Goal: Ask a question: Seek information or help from site administrators or community

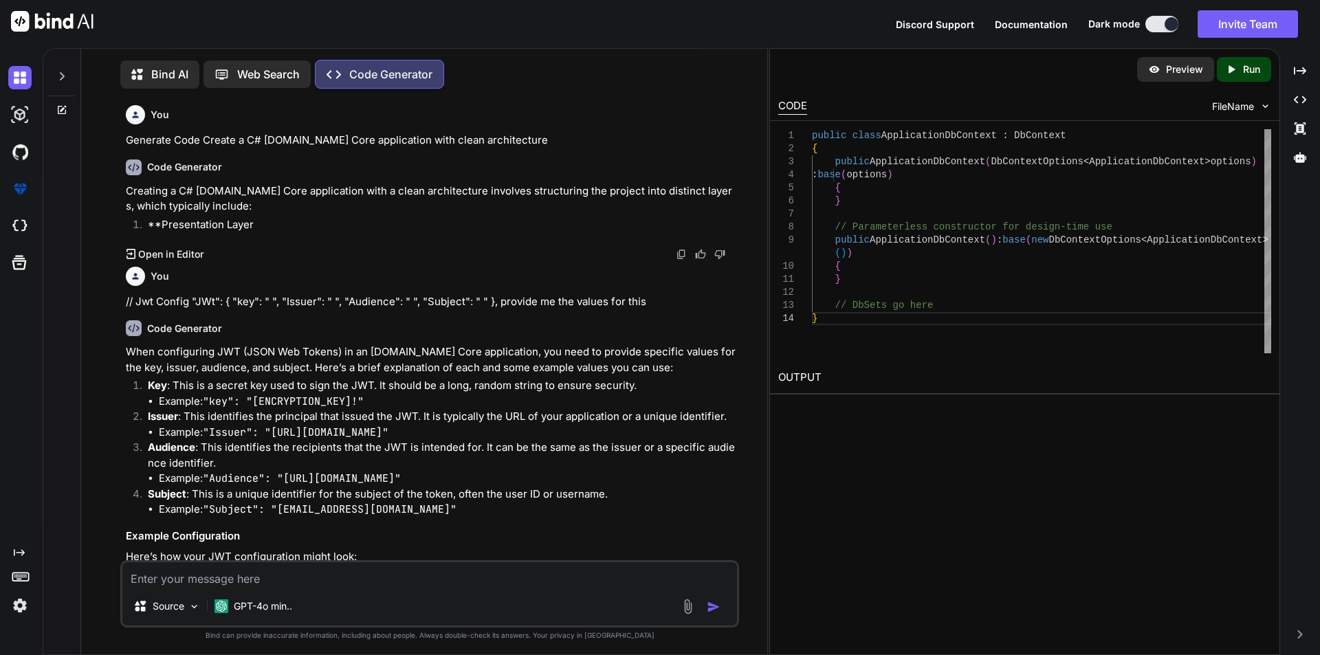
scroll to position [3271, 0]
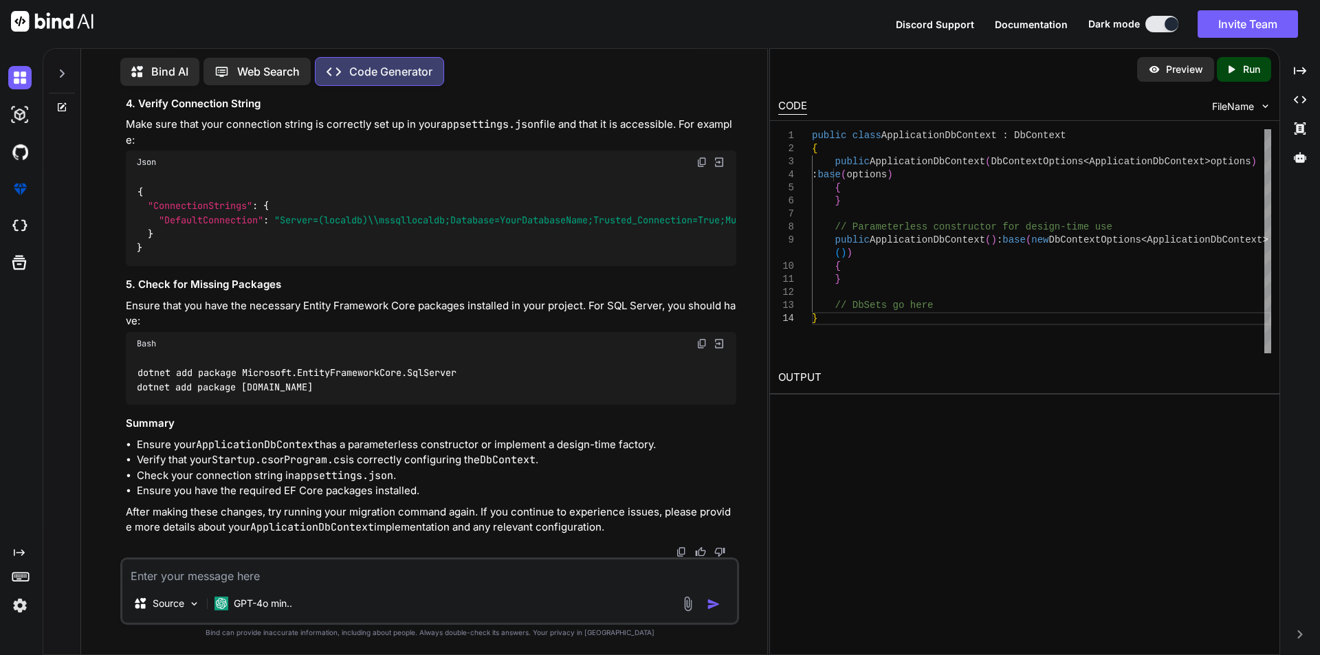
click at [208, 567] on textarea at bounding box center [429, 572] width 615 height 25
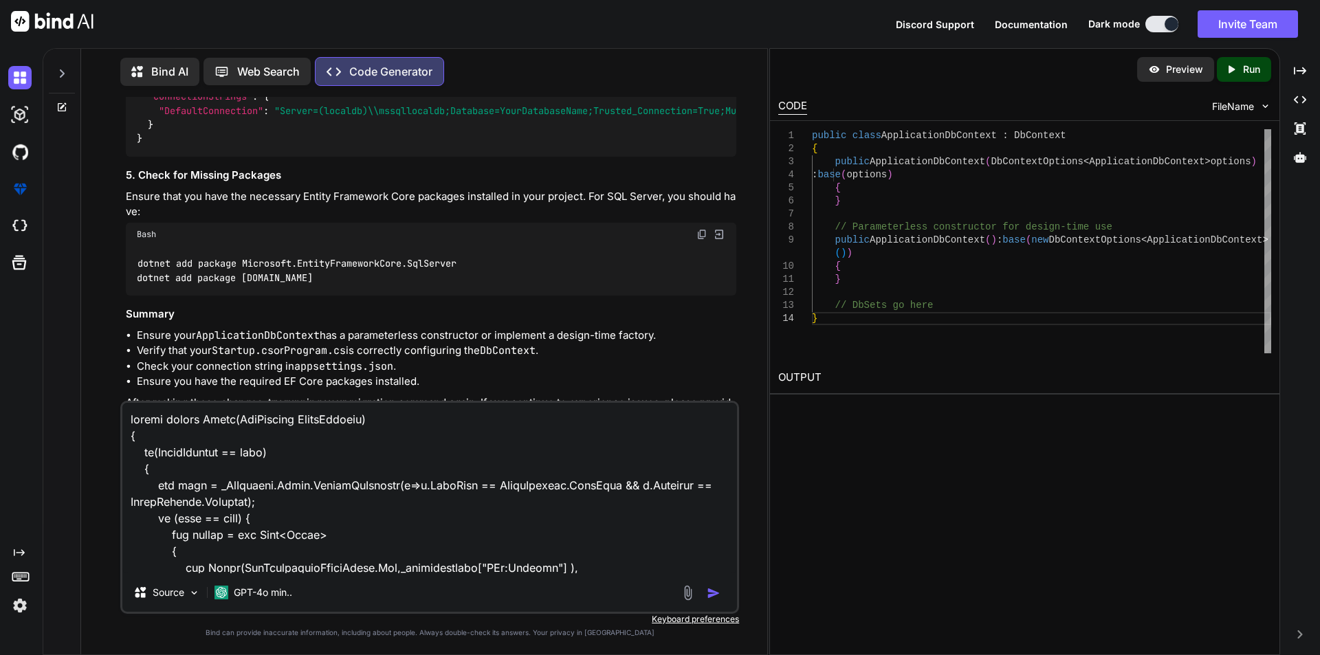
scroll to position [463, 0]
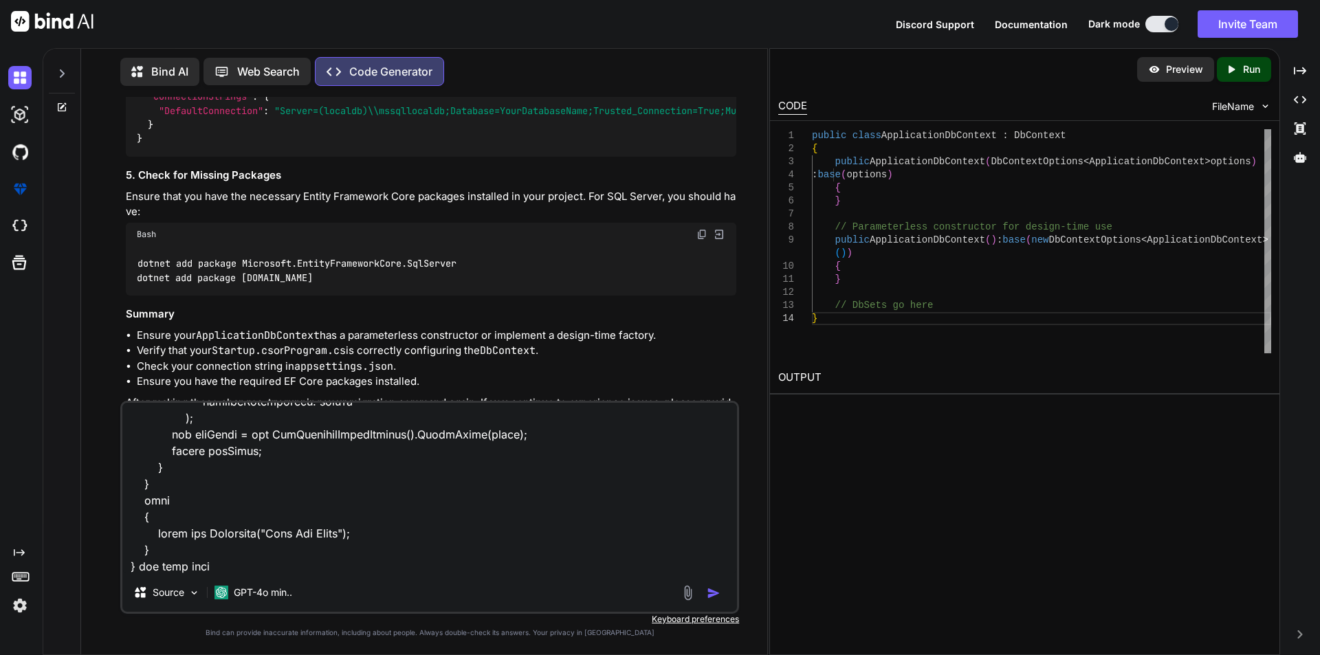
type textarea "public string Login(LogRequest LoginRequest) { if(LoginRequest == null) { var u…"
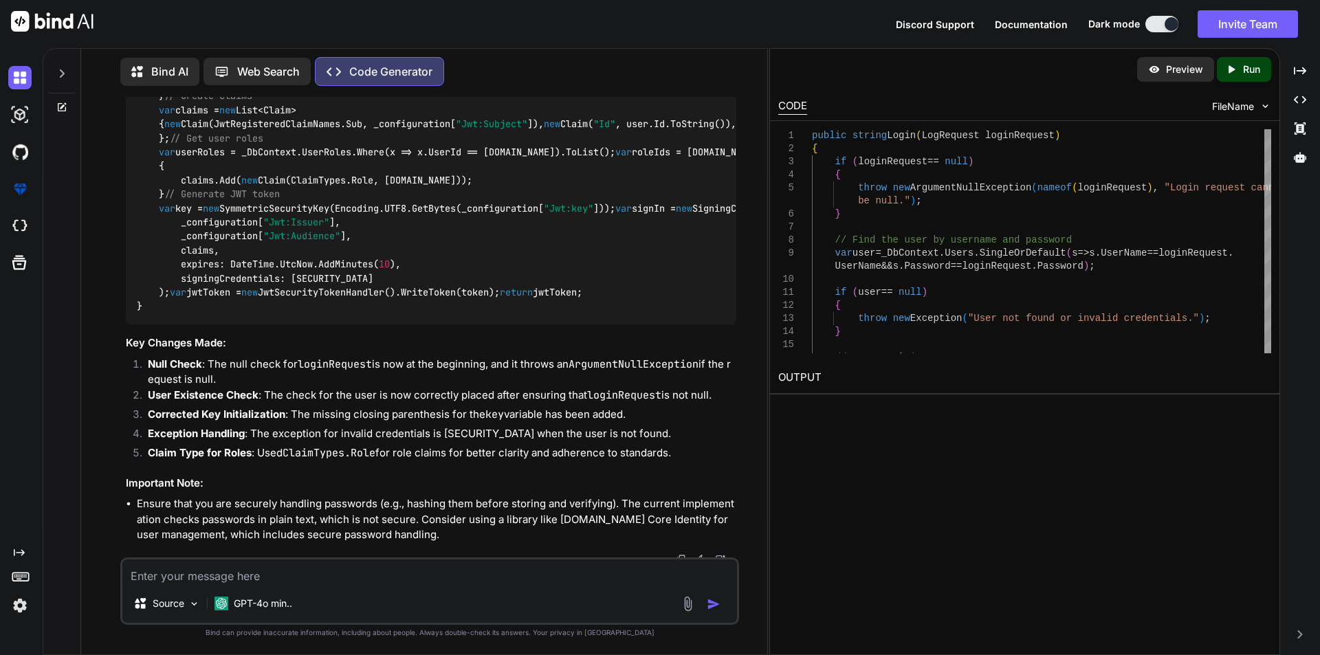
scroll to position [4115, 0]
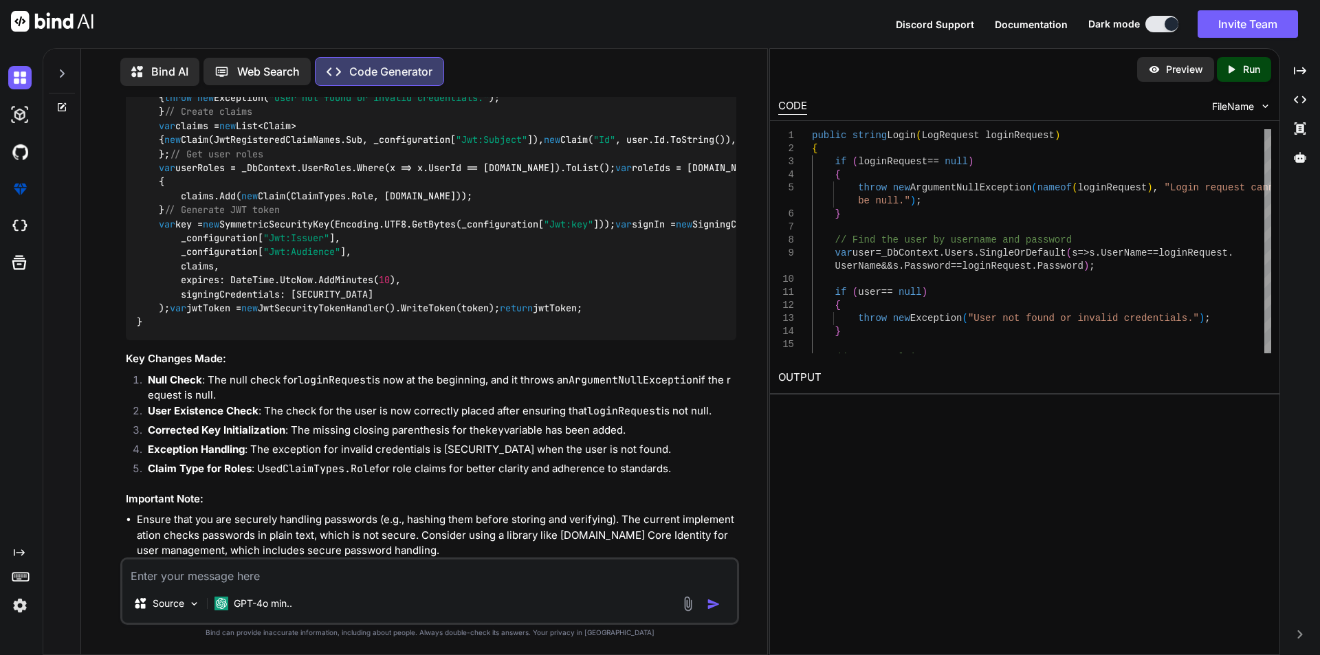
click at [707, 18] on img at bounding box center [701, 12] width 11 height 11
click at [179, 587] on div "Source GPT-4o min.." at bounding box center [429, 591] width 619 height 67
click at [166, 584] on textarea at bounding box center [429, 572] width 615 height 25
paste textarea "[HttpPost] public void Login([FromBody] LogRequest log) { var token = _auth.Log…"
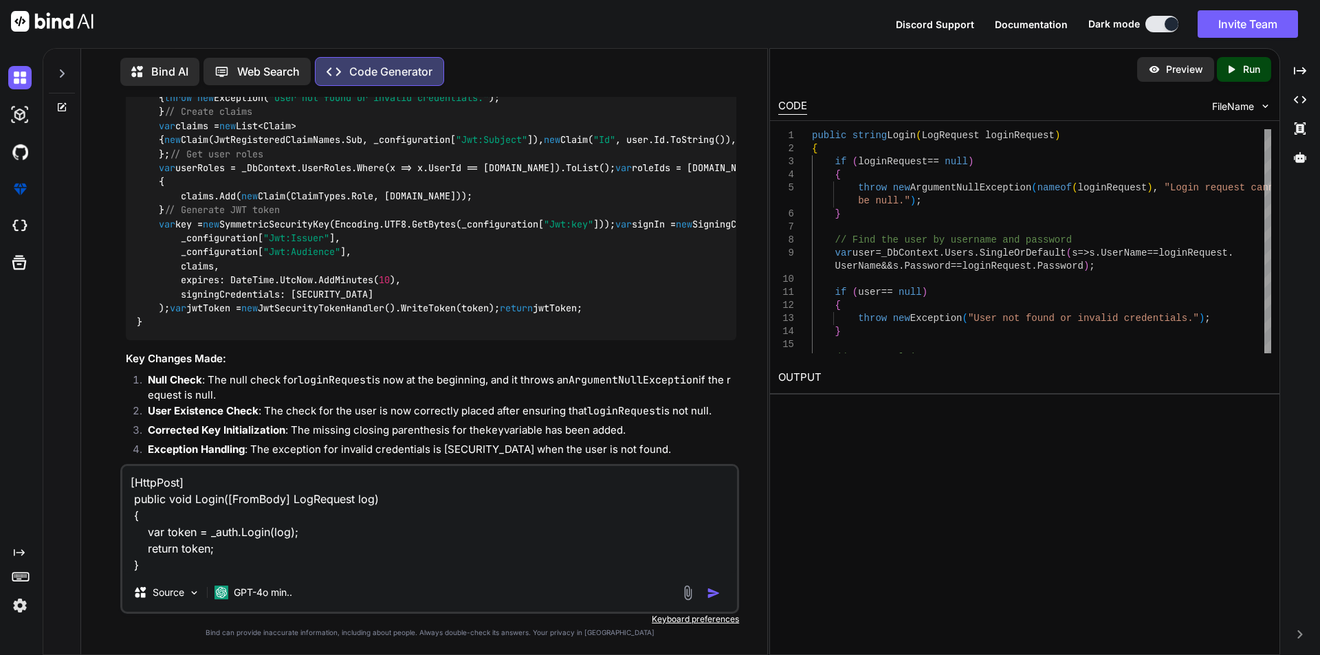
click at [220, 560] on textarea "[HttpPost] public void Login([FromBody] LogRequest log) { var token = _auth.Log…" at bounding box center [429, 519] width 615 height 107
click at [220, 558] on textarea "[HttpPost] public void Login([FromBody] LogRequest log) { var token = _auth.Log…" at bounding box center [429, 519] width 615 height 107
click at [219, 555] on textarea "[HttpPost] public void Login([FromBody] LogRequest log) { var token = _auth.Log…" at bounding box center [429, 519] width 615 height 107
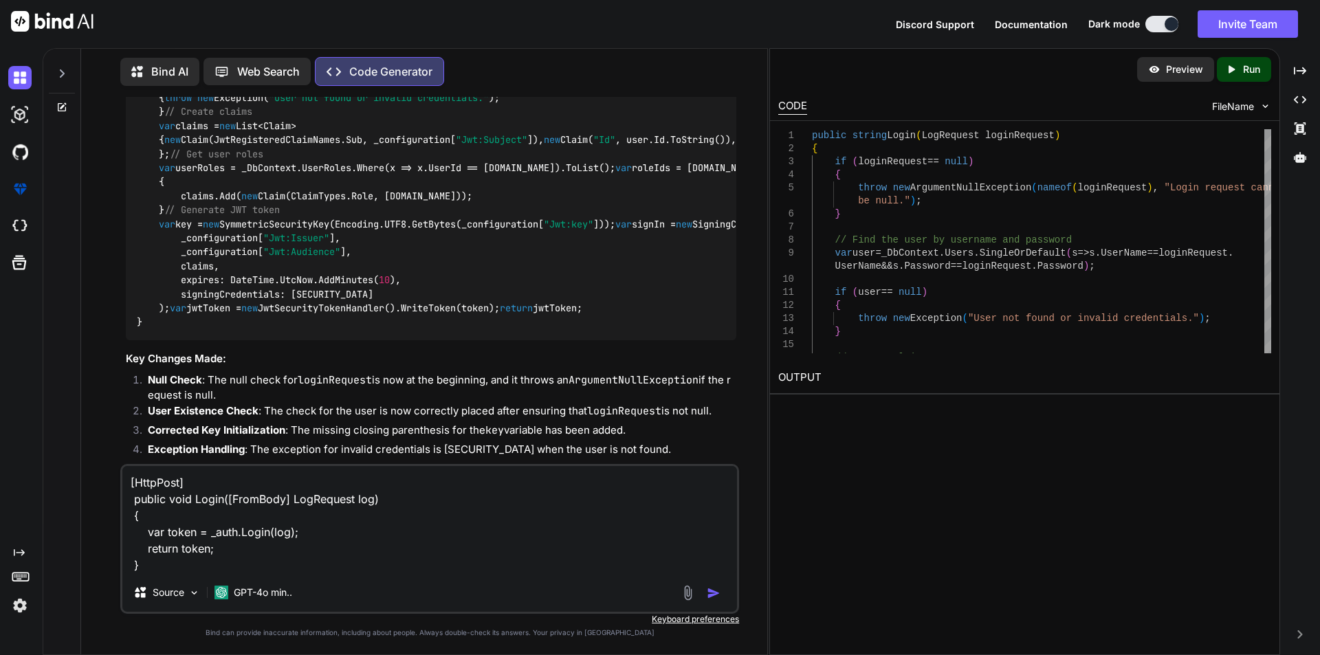
click at [219, 555] on textarea "[HttpPost] public void Login([FromBody] LogRequest log) { var token = _auth.Log…" at bounding box center [429, 519] width 615 height 107
click at [173, 563] on textarea "[HttpPost] public void Login([FromBody] LogRequest log) { var token = _auth.Log…" at bounding box center [429, 519] width 615 height 107
paste textarea "return token;"
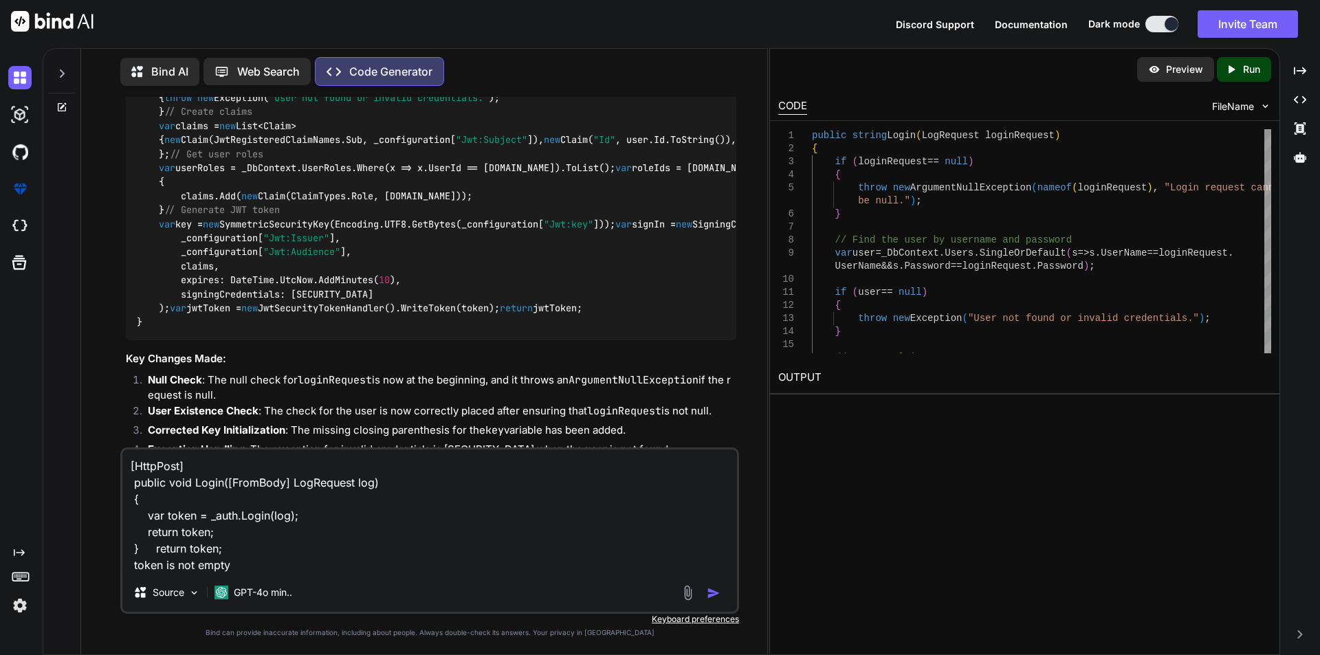
type textarea "[HttpPost] public void Login([FromBody] LogRequest log) { var token = _auth.Log…"
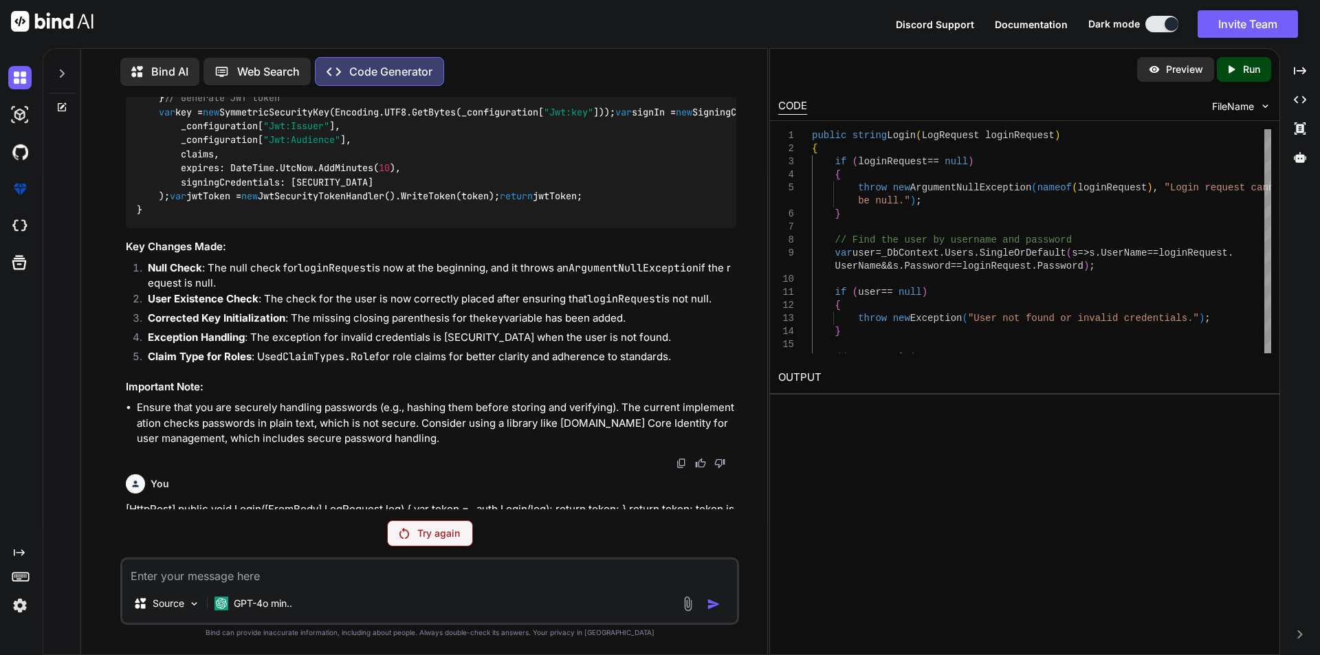
scroll to position [3952, 0]
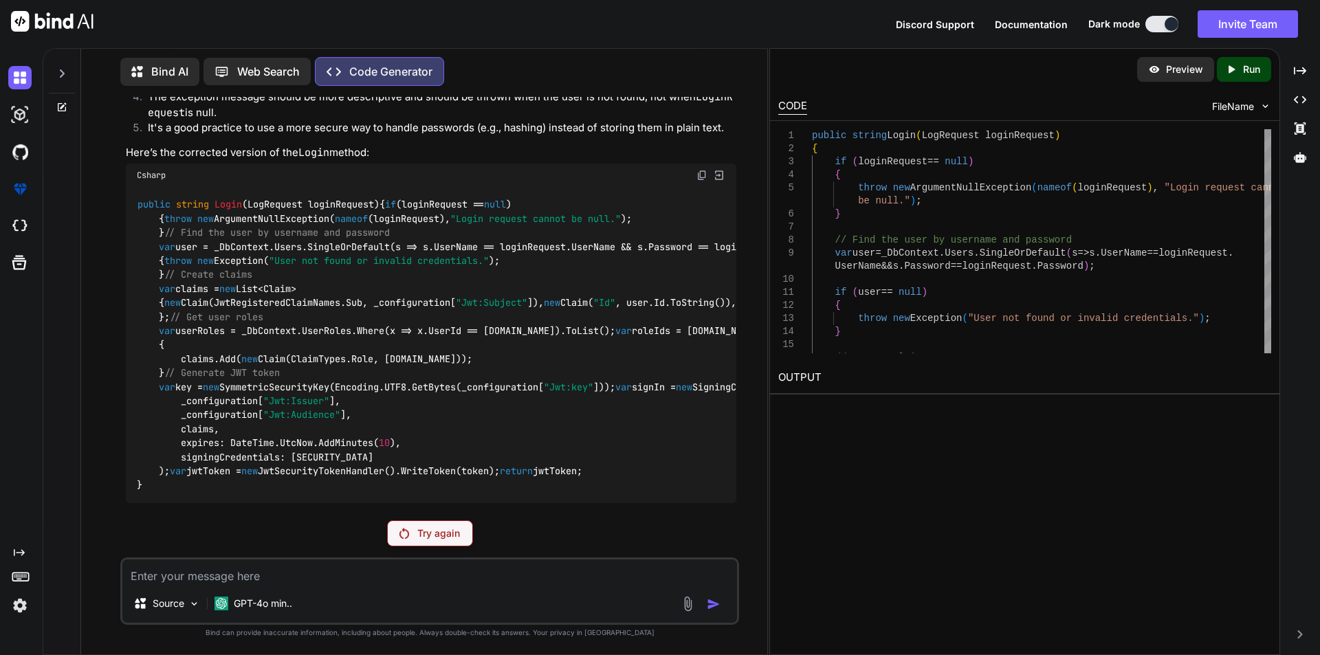
click at [705, 181] on img at bounding box center [701, 175] width 11 height 11
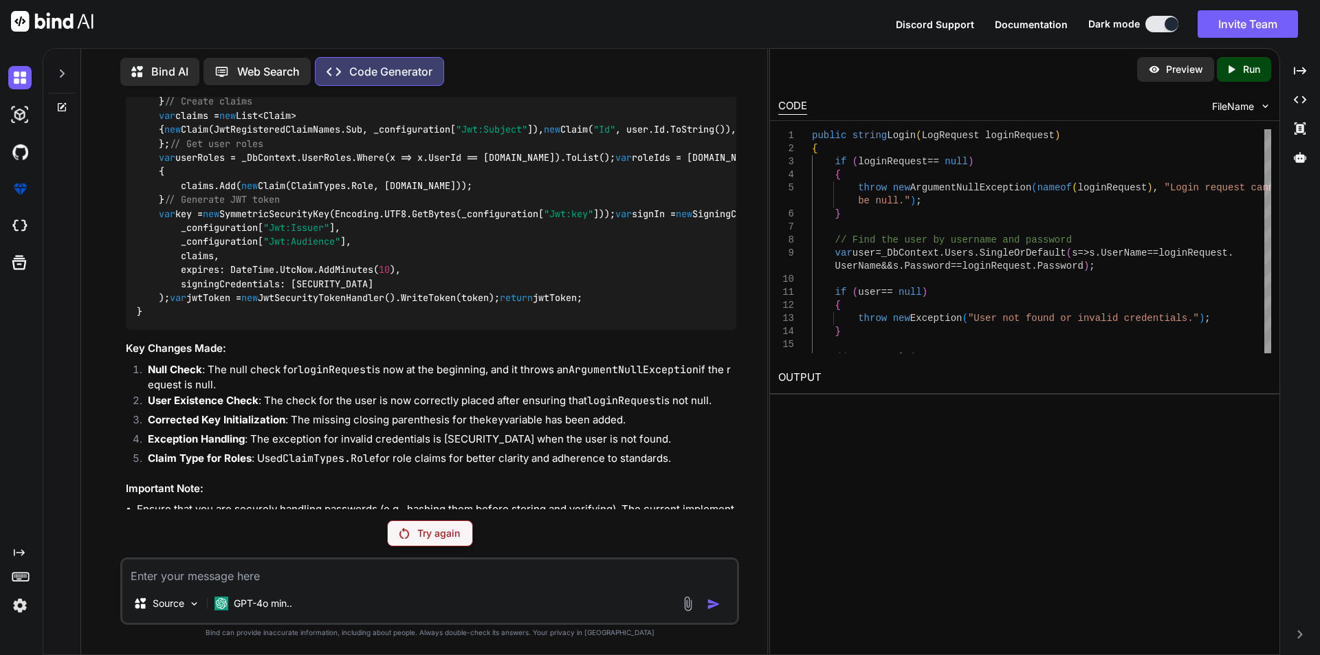
scroll to position [4021, 0]
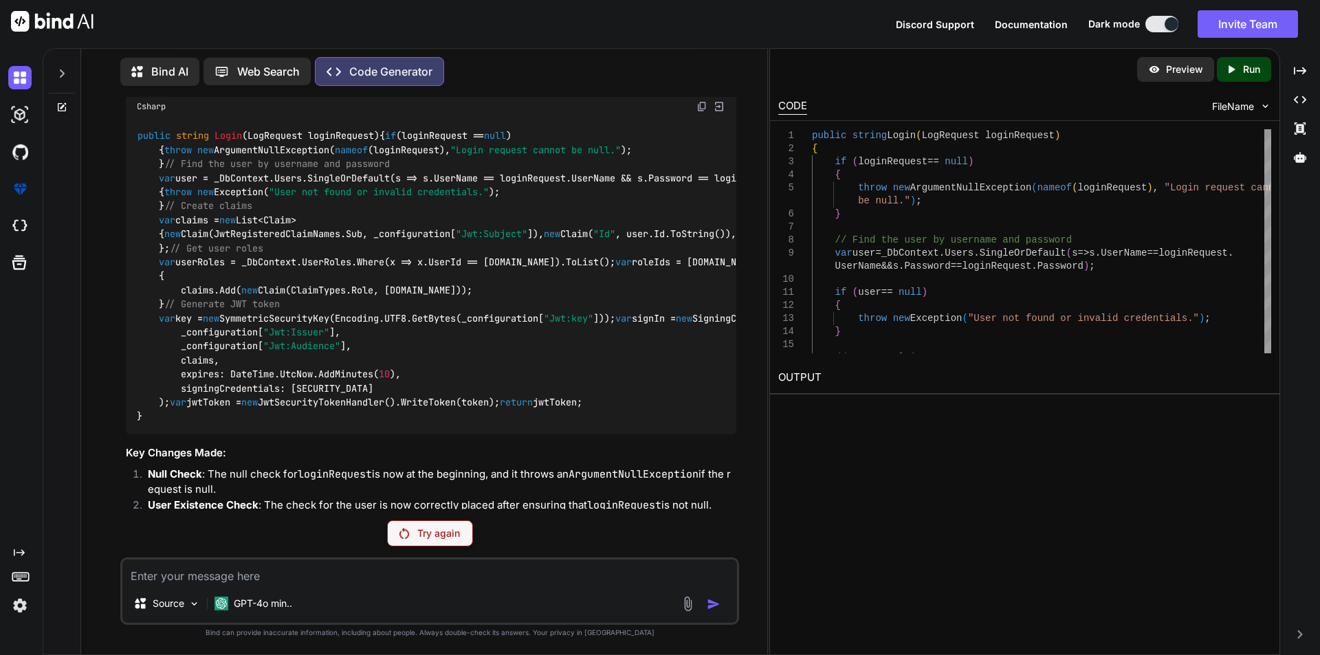
click at [698, 112] on img at bounding box center [701, 106] width 11 height 11
click at [151, 580] on textarea at bounding box center [429, 572] width 615 height 25
paste textarea "Fetch error response status is 500 https://localhost:7018/swagger/v1/swagger.js…"
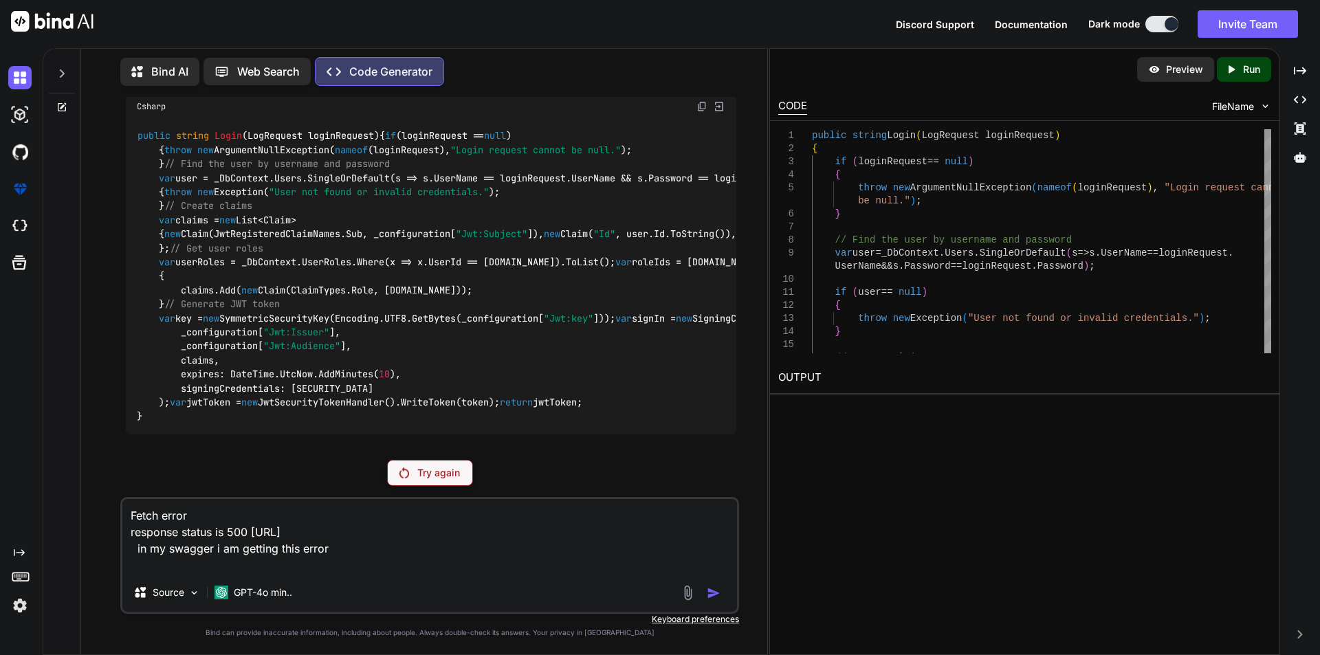
type textarea "Fetch error response status is 500 https://localhost:7018/swagger/v1/swagger.js…"
type textarea "_configuration["Jwt:Issuer"], _configuration["Jwt:Audience"], claims, expires: …"
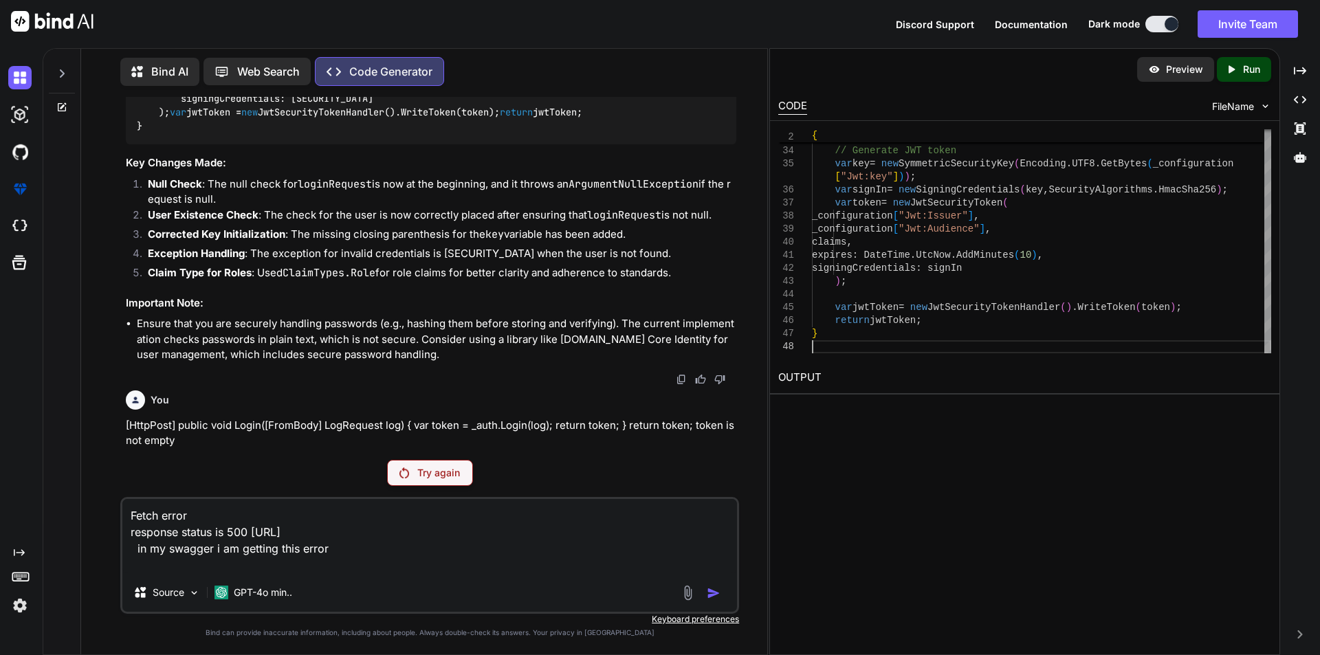
scroll to position [4433, 0]
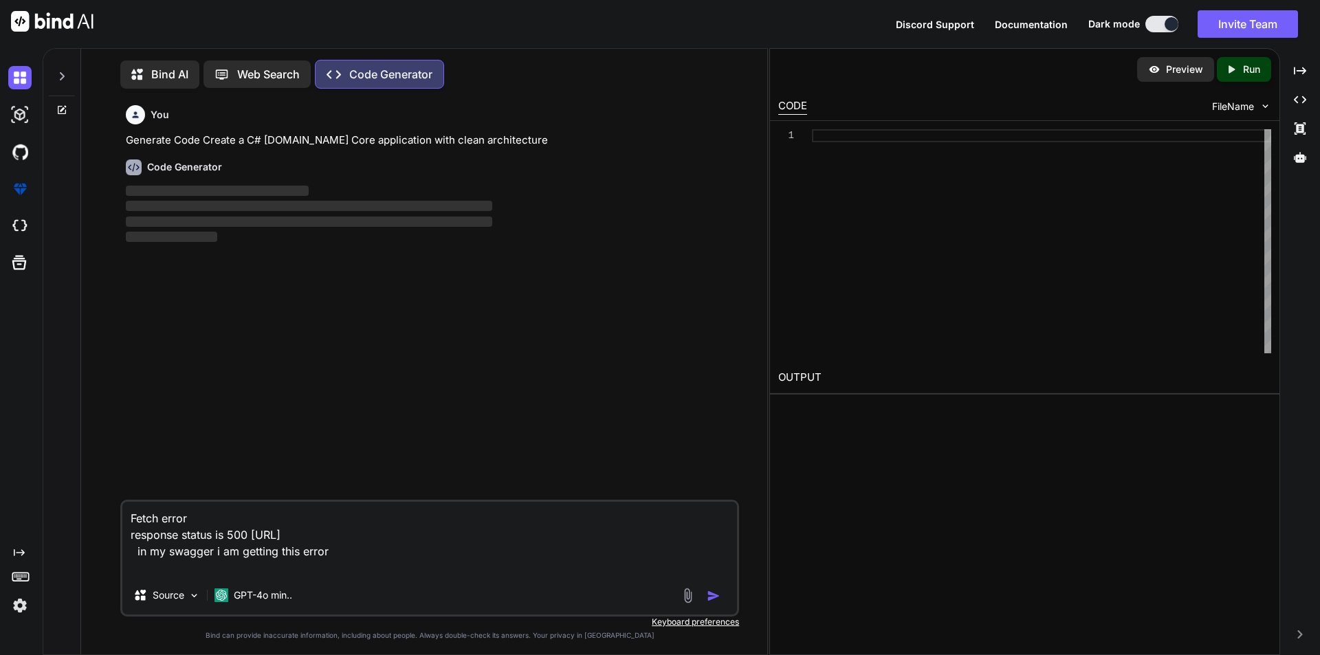
scroll to position [6, 0]
click at [712, 589] on img "button" at bounding box center [714, 593] width 14 height 14
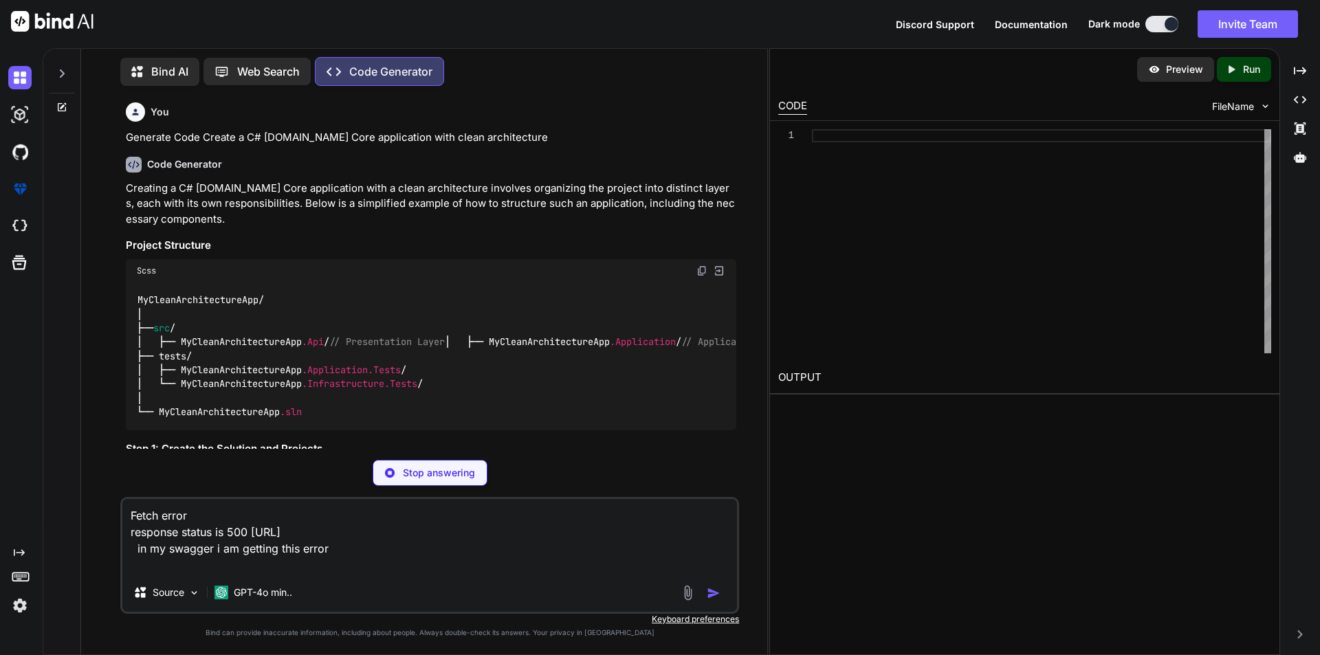
type textarea "x"
click at [415, 471] on p "Stop answering" at bounding box center [439, 473] width 72 height 14
type textarea "│ └── MyCleanArchitectureApp.sln"
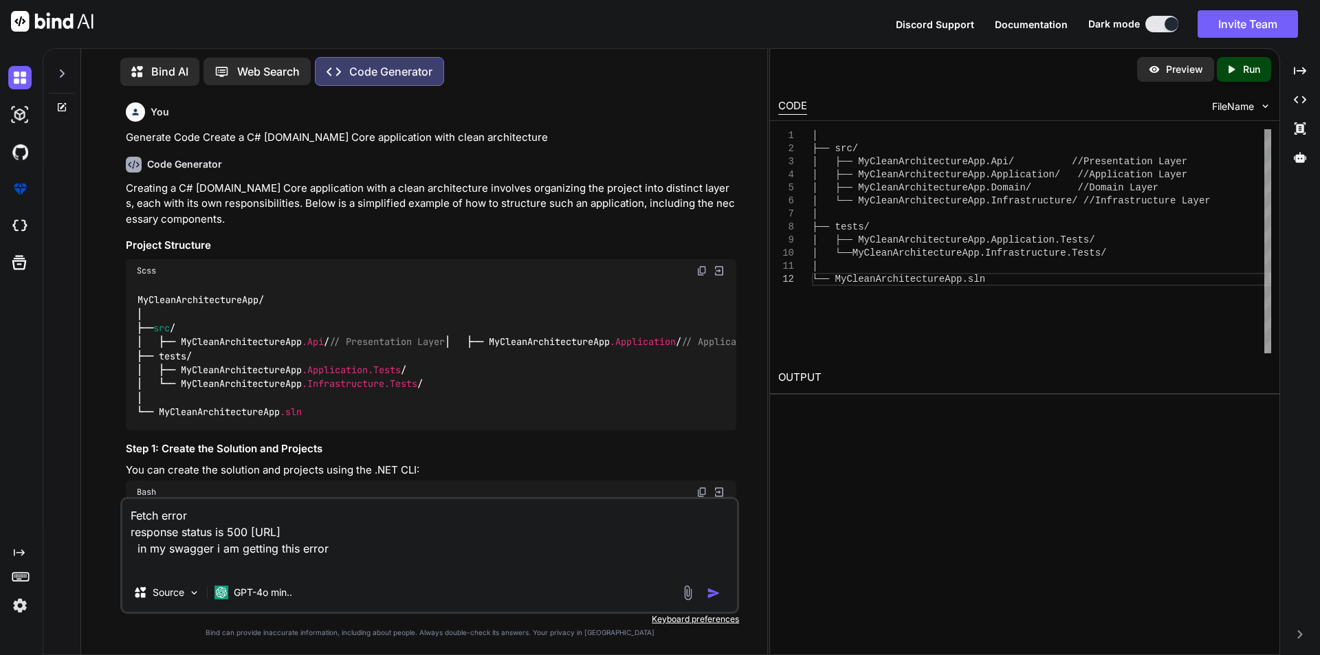
click at [58, 69] on icon at bounding box center [61, 73] width 11 height 11
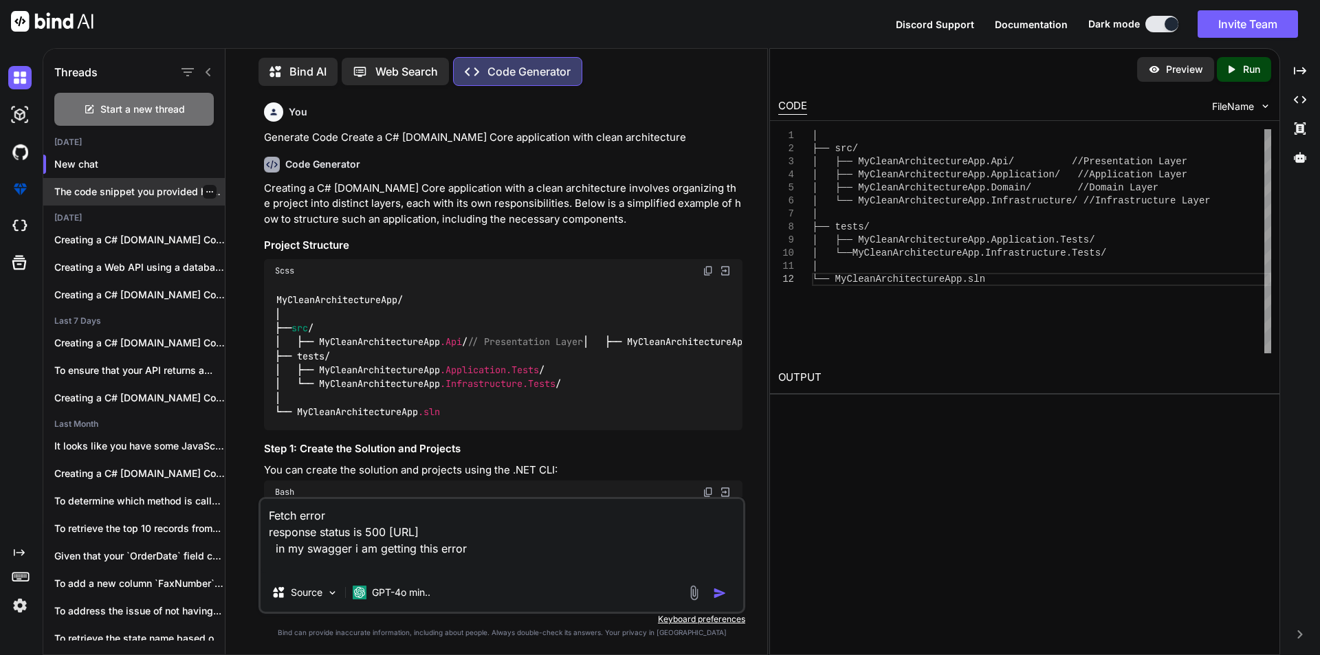
click at [106, 185] on p "The code snippet you provided has a..." at bounding box center [139, 192] width 171 height 14
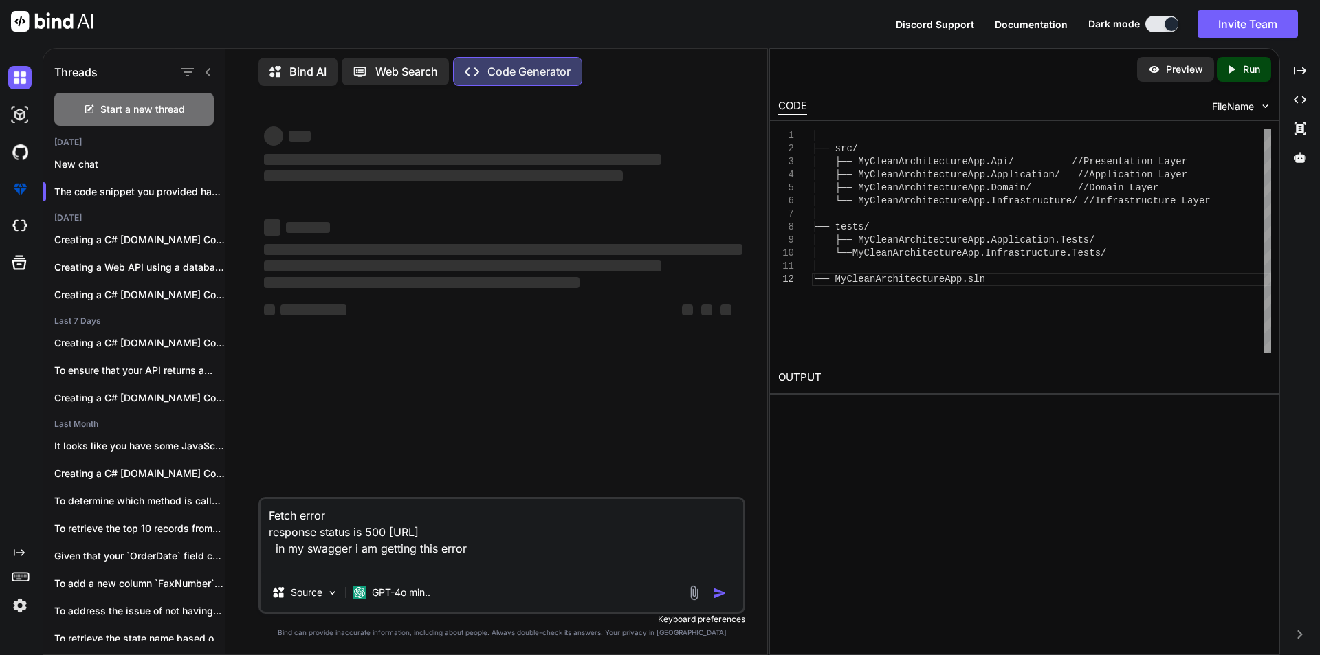
click at [711, 591] on div at bounding box center [709, 593] width 46 height 16
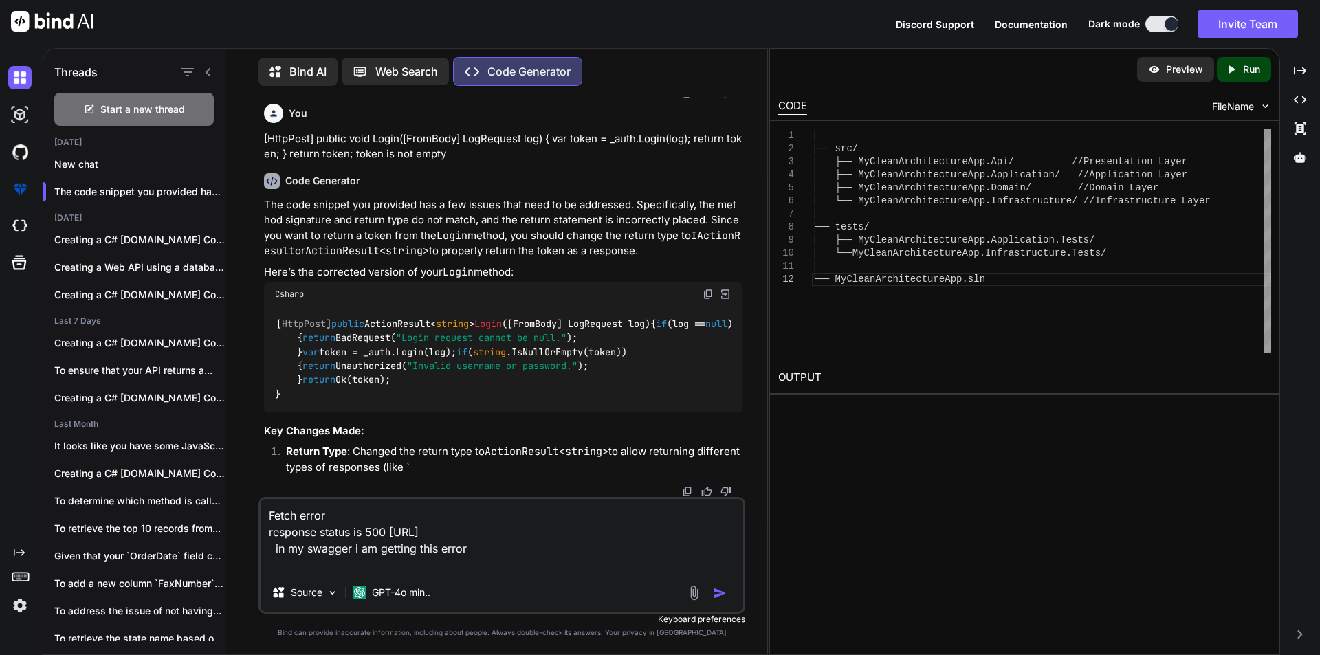
scroll to position [4888, 0]
click at [719, 595] on img "button" at bounding box center [720, 593] width 14 height 14
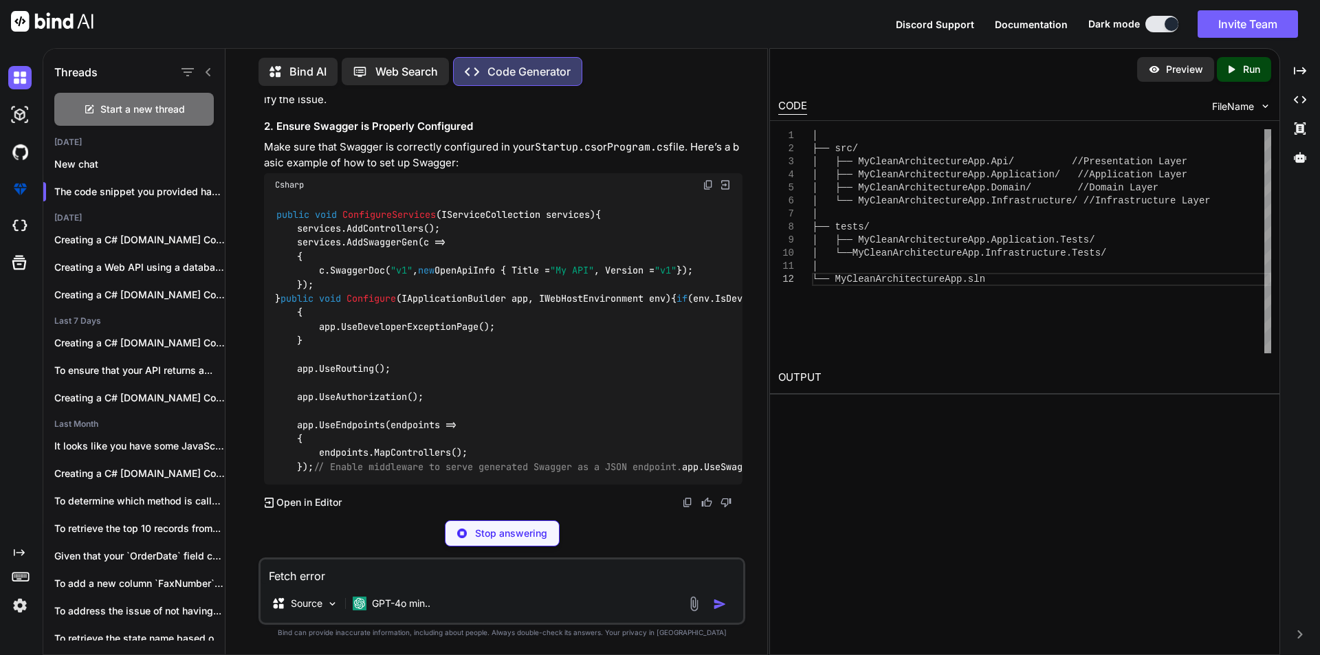
scroll to position [5529, 0]
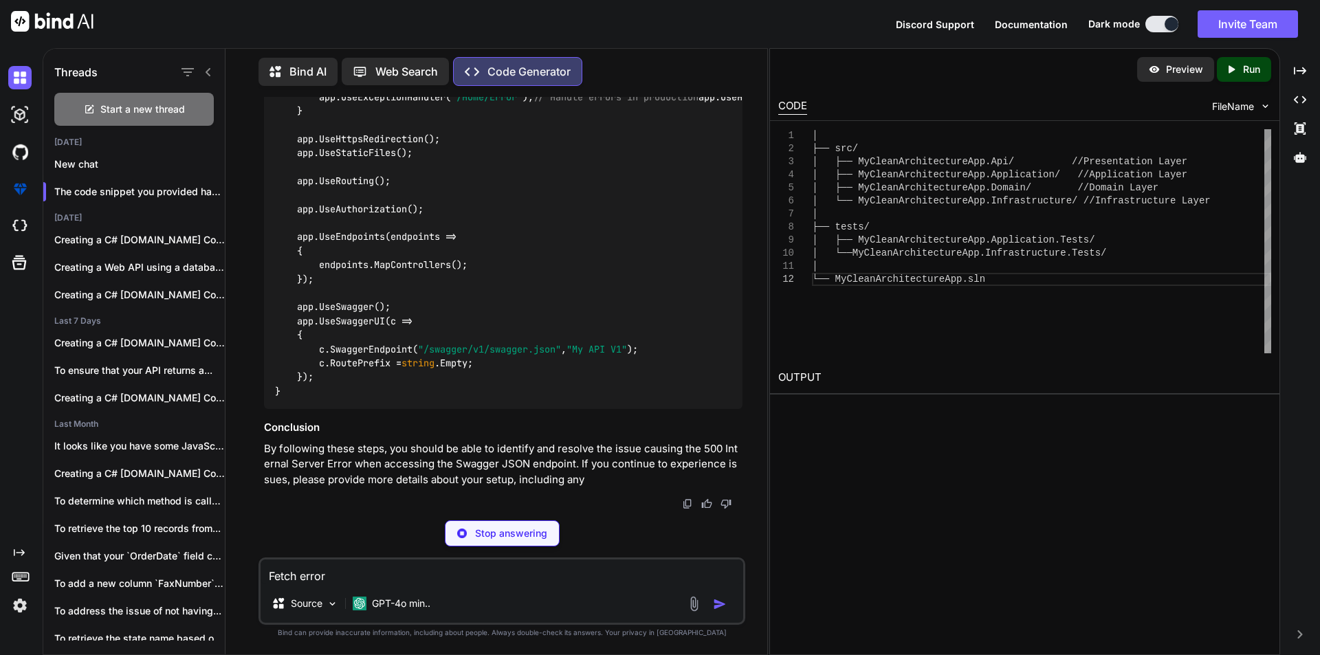
type textarea "x"
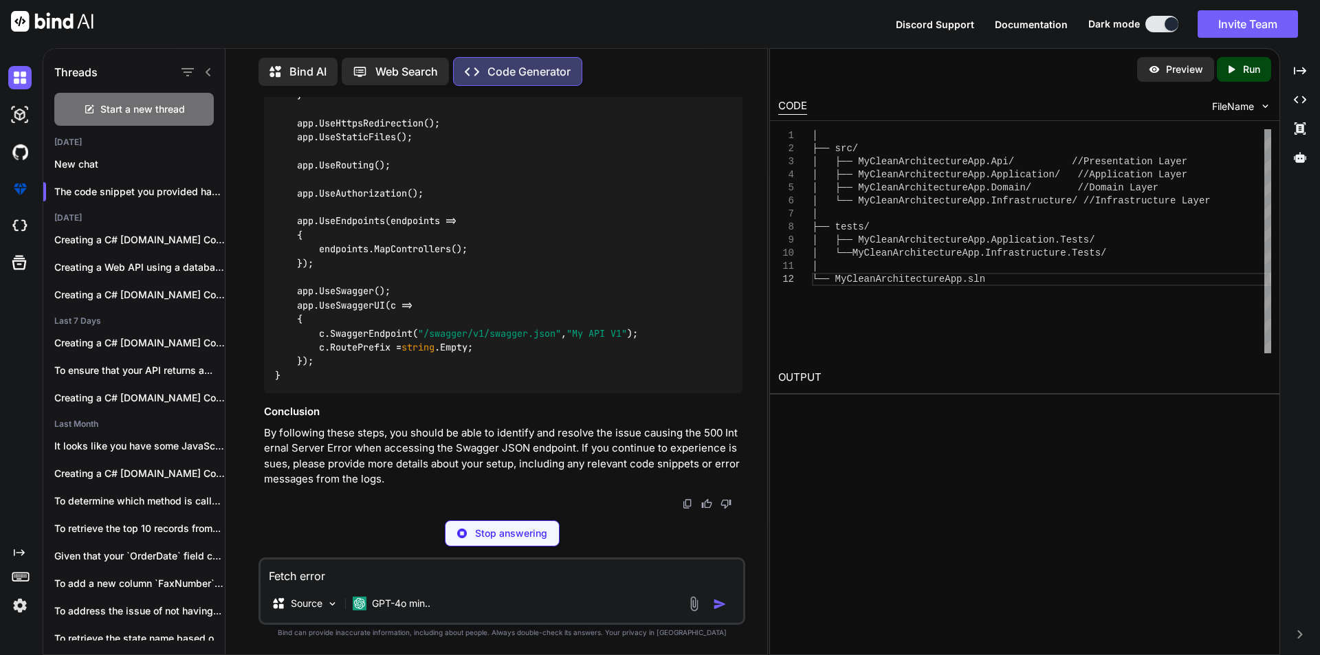
type textarea "app.UseSwaggerUI(c => { c.SwaggerEndpoint("/swagger/v1/swagger.json", "My API V…"
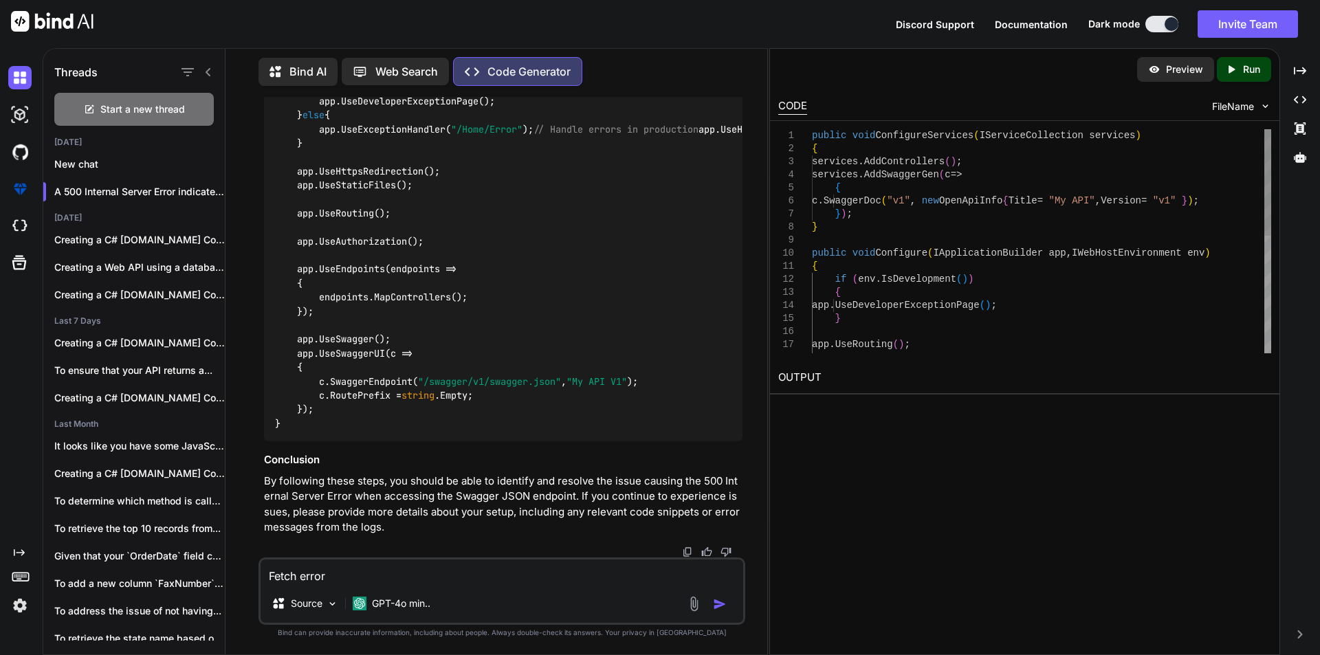
type textarea "x"
click at [342, 573] on textarea "Fetch error response status is 500 [URL] in my swagger i am getting this error" at bounding box center [502, 572] width 483 height 25
click at [339, 578] on textarea at bounding box center [502, 572] width 483 height 25
paste textarea "using JWT_WebApi.Context; using JWT_WebApi.Interfaces; using JWT_WebApi.Servuce…"
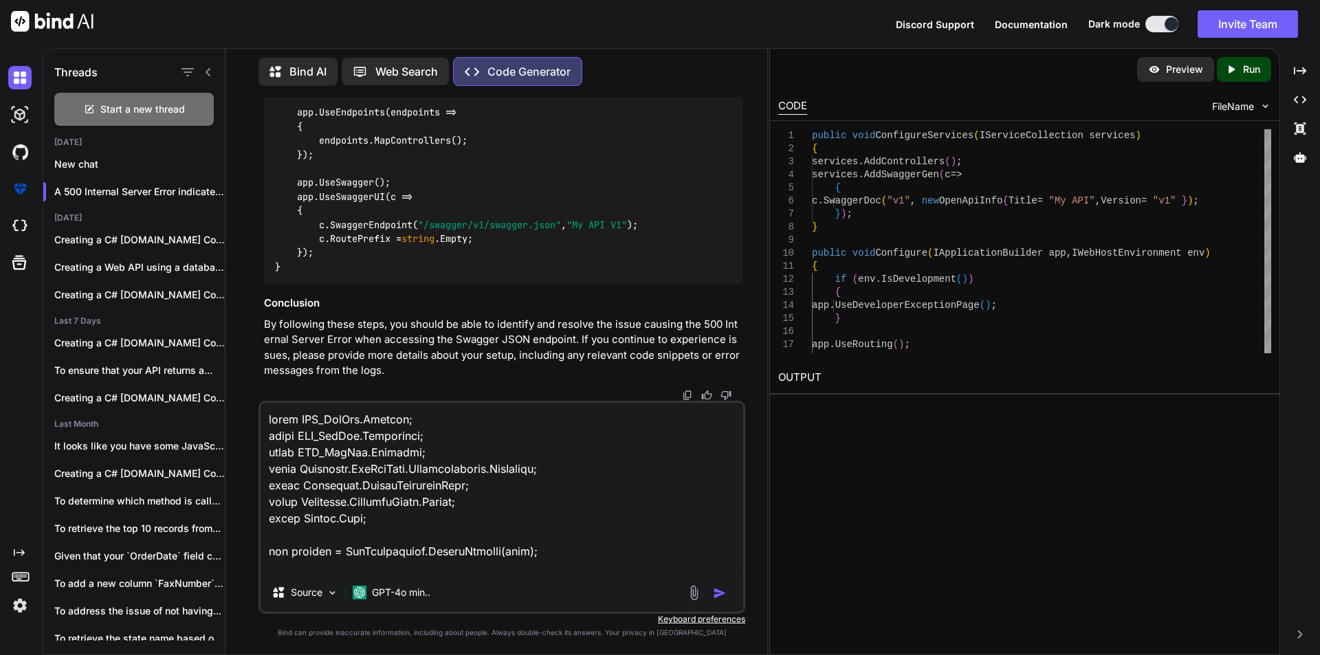
scroll to position [6783, 0]
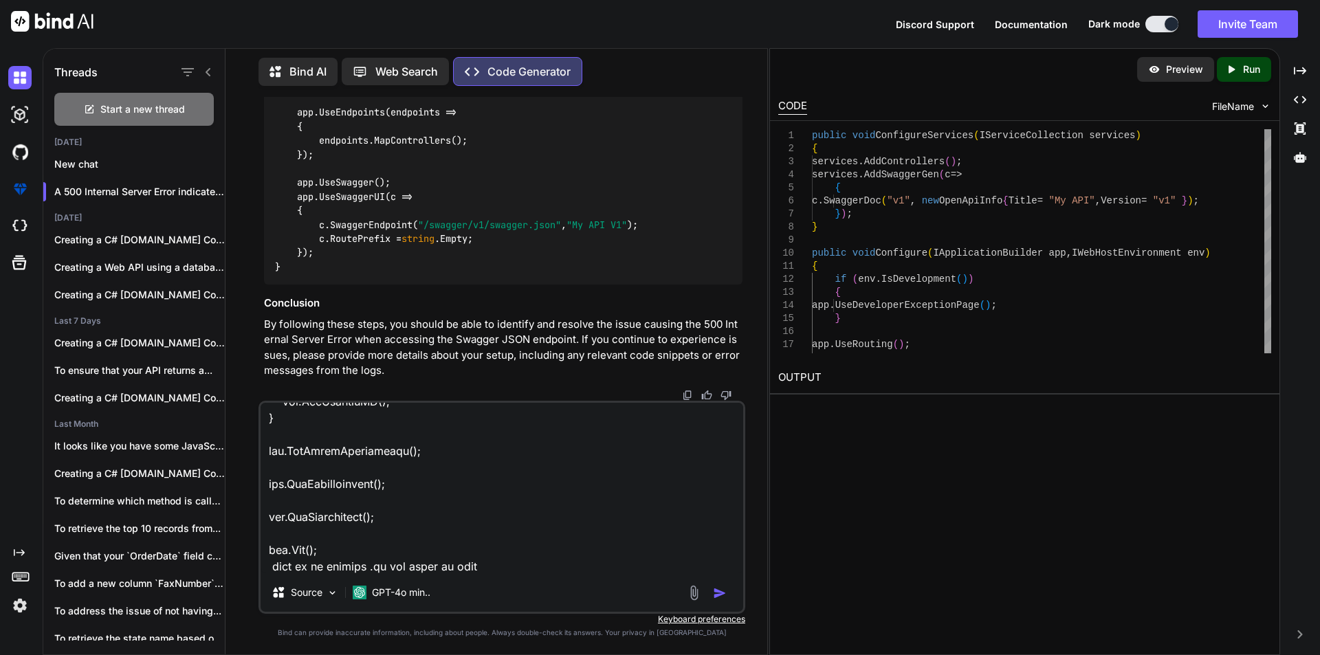
type textarea "using JWT_WebApi.Context; using JWT_WebApi.Interfaces; using JWT_WebApi.Servuce…"
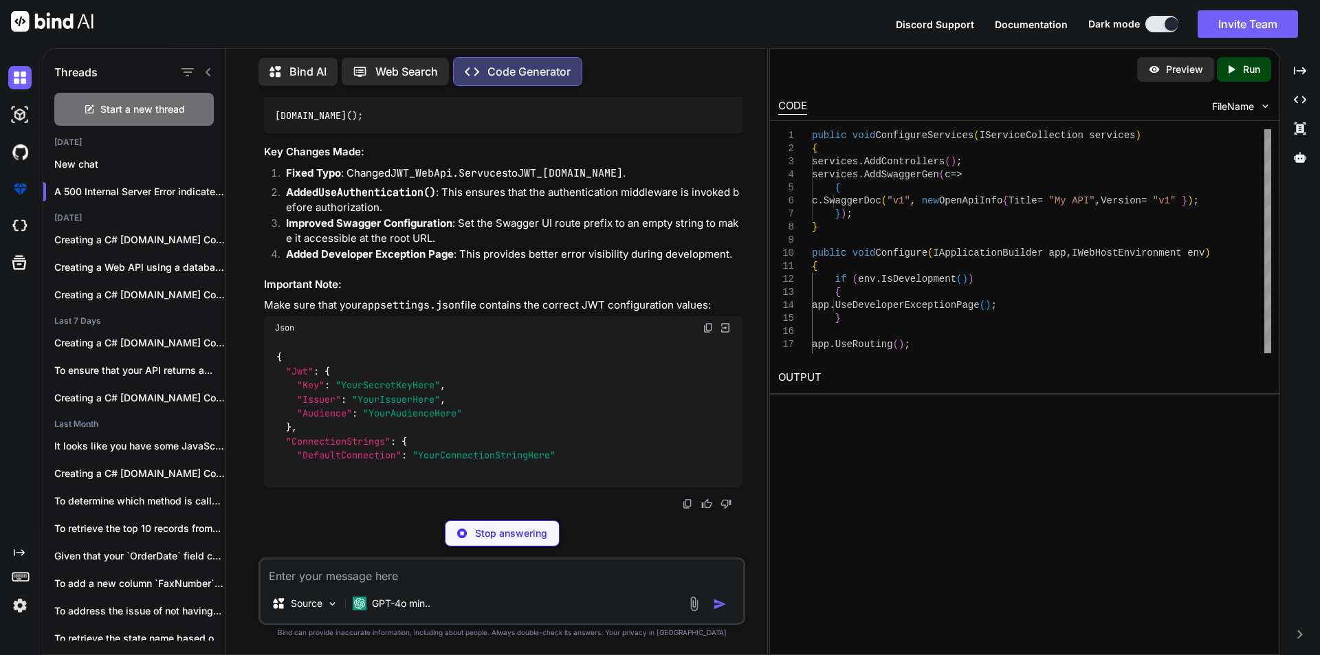
scroll to position [7589, 0]
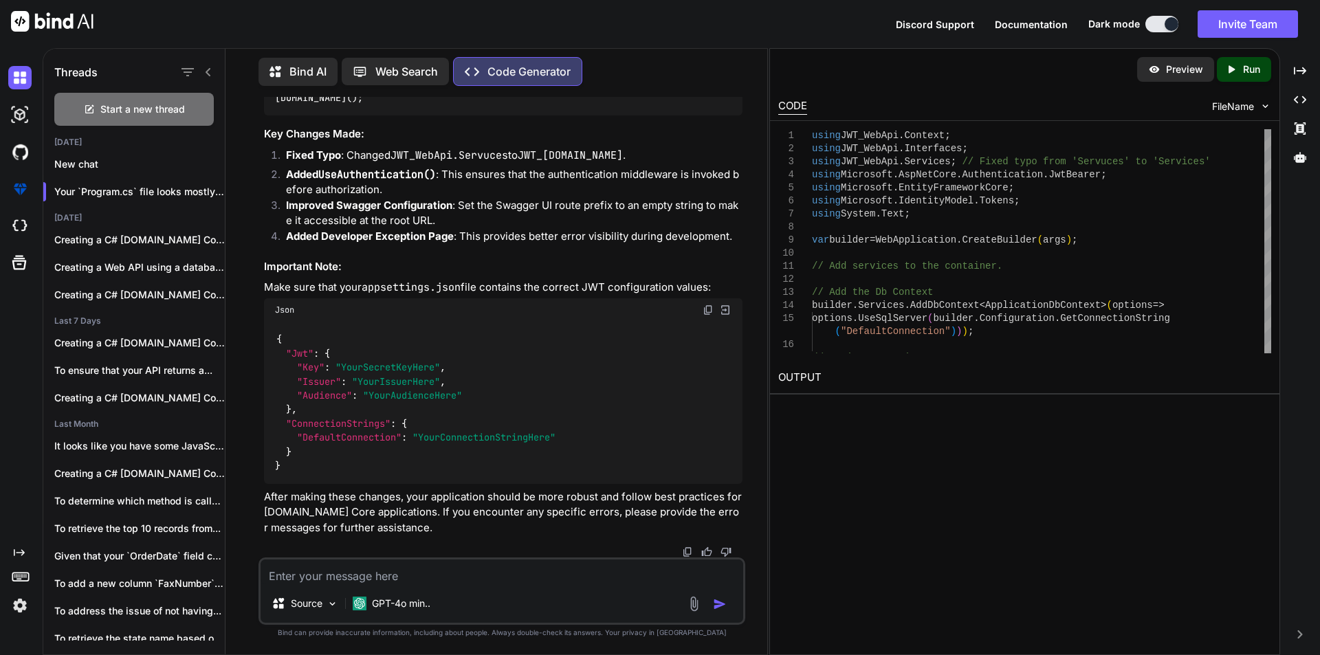
click at [371, 583] on textarea at bounding box center [502, 572] width 483 height 25
paste textarea "This localhost page can’t be found No webpage was found for the web address: ht…"
type textarea "This localhost page can’t be found No webpage was found for the web address: ht…"
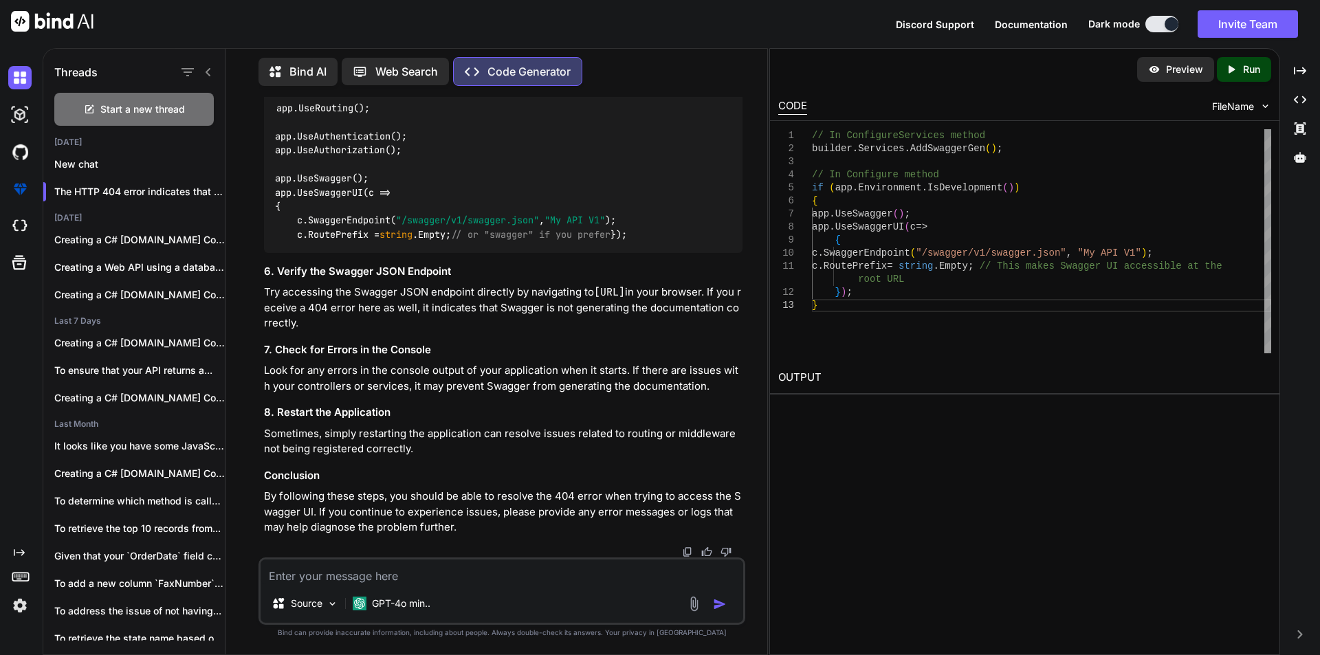
scroll to position [8699, 0]
click at [404, 559] on div "Source GPT-4o min.." at bounding box center [502, 591] width 487 height 67
click at [405, 575] on textarea at bounding box center [502, 572] width 483 height 25
paste textarea "Fetch error response status is 500 https://localhost:7018/swagger/v1/swagger.js…"
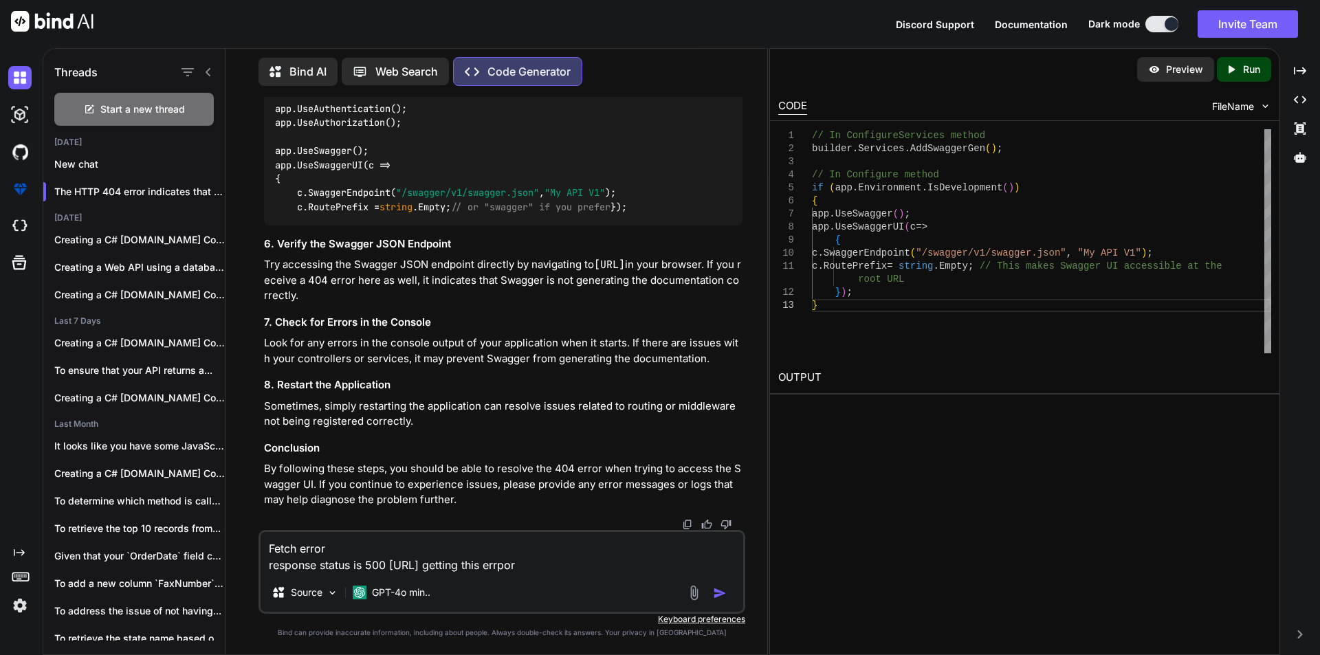
type textarea "Fetch error response status is 500 https://localhost:7018/swagger/v1/swagger.js…"
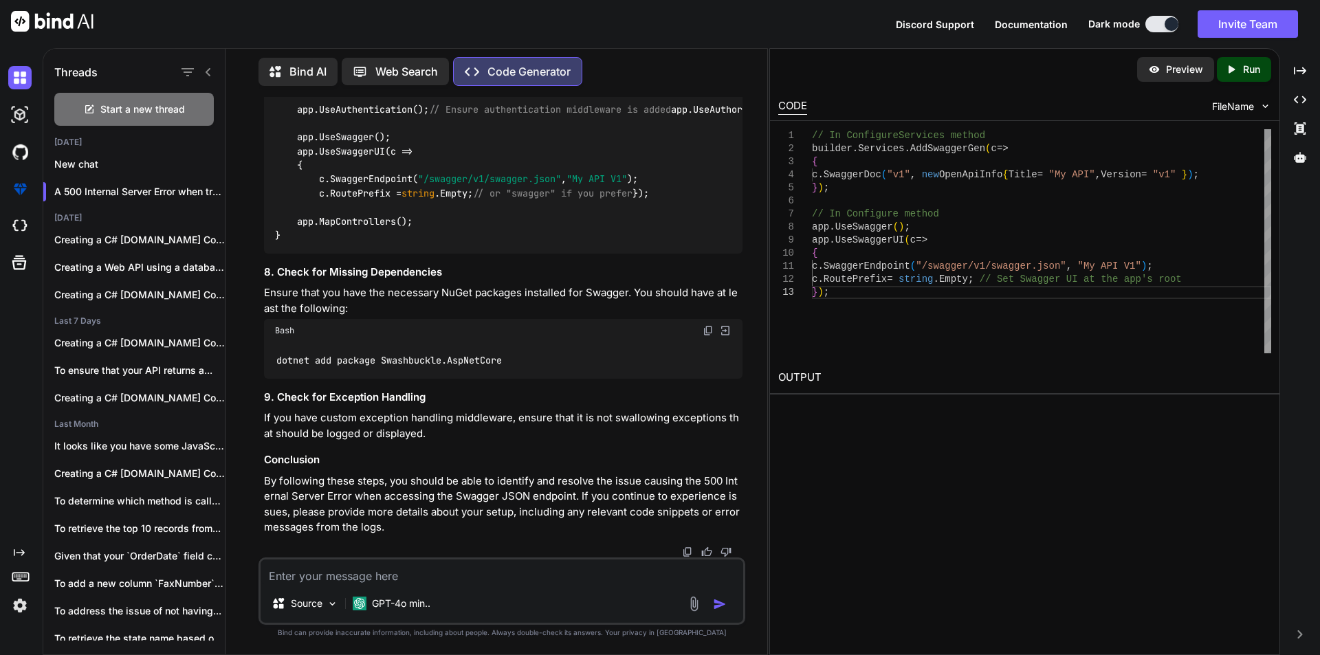
scroll to position [11309, 0]
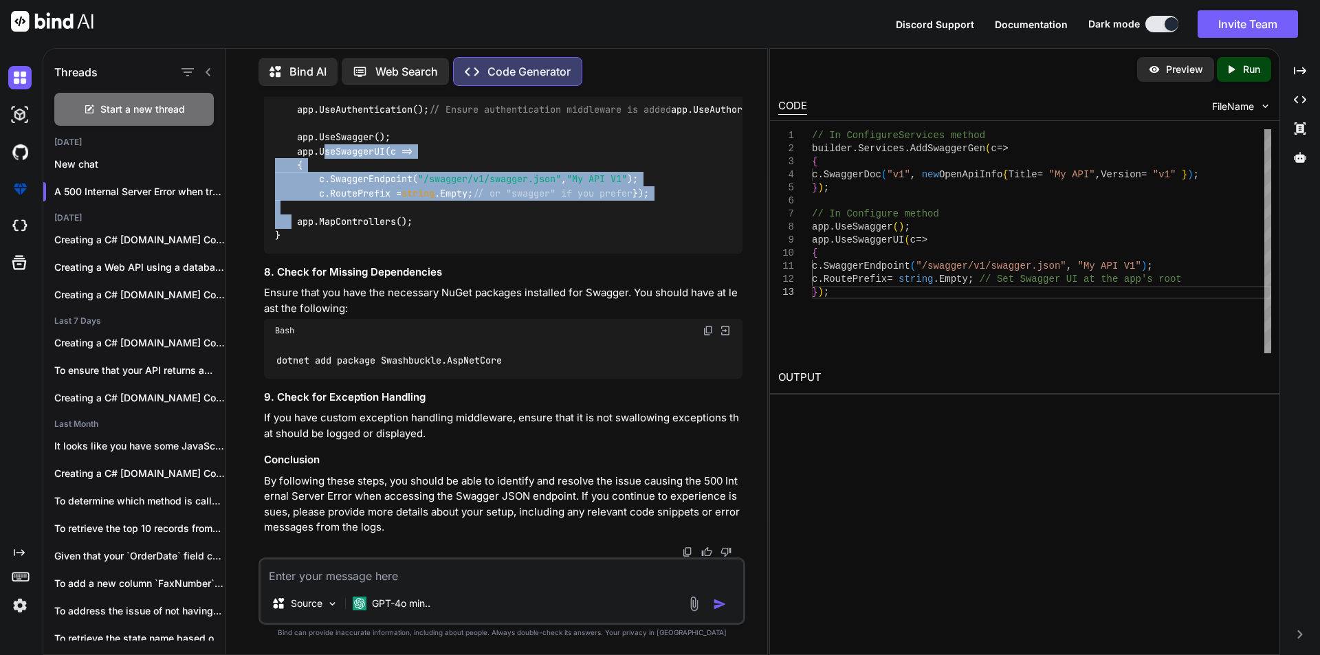
drag, startPoint x: 295, startPoint y: 371, endPoint x: 397, endPoint y: 425, distance: 115.6
click at [397, 254] on div "public void Configure ( IApplicationBuilder app, IWebHostEnvironment env ) { if…" at bounding box center [503, 123] width 479 height 261
copy code "app.UseSwaggerUI(c => { c.SwaggerEndpoint( "/swagger/v1/swagger.json" , "My API…"
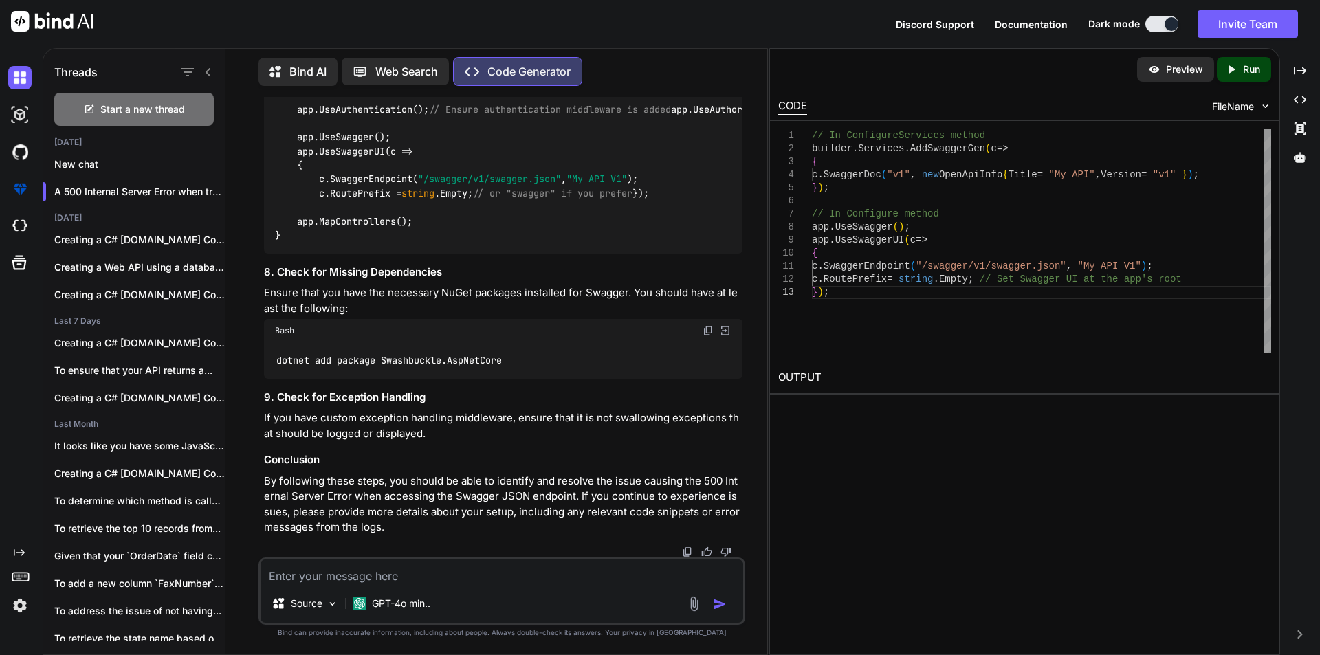
click at [307, 579] on textarea at bounding box center [502, 572] width 483 height 25
paste textarea "(failed)net::ERR_HTTP_RESPONSE_CODE_FAILURE"
type textarea "(failed)net::ERR_HTTP_RESPONSE_CODE_FAILURE getting this"
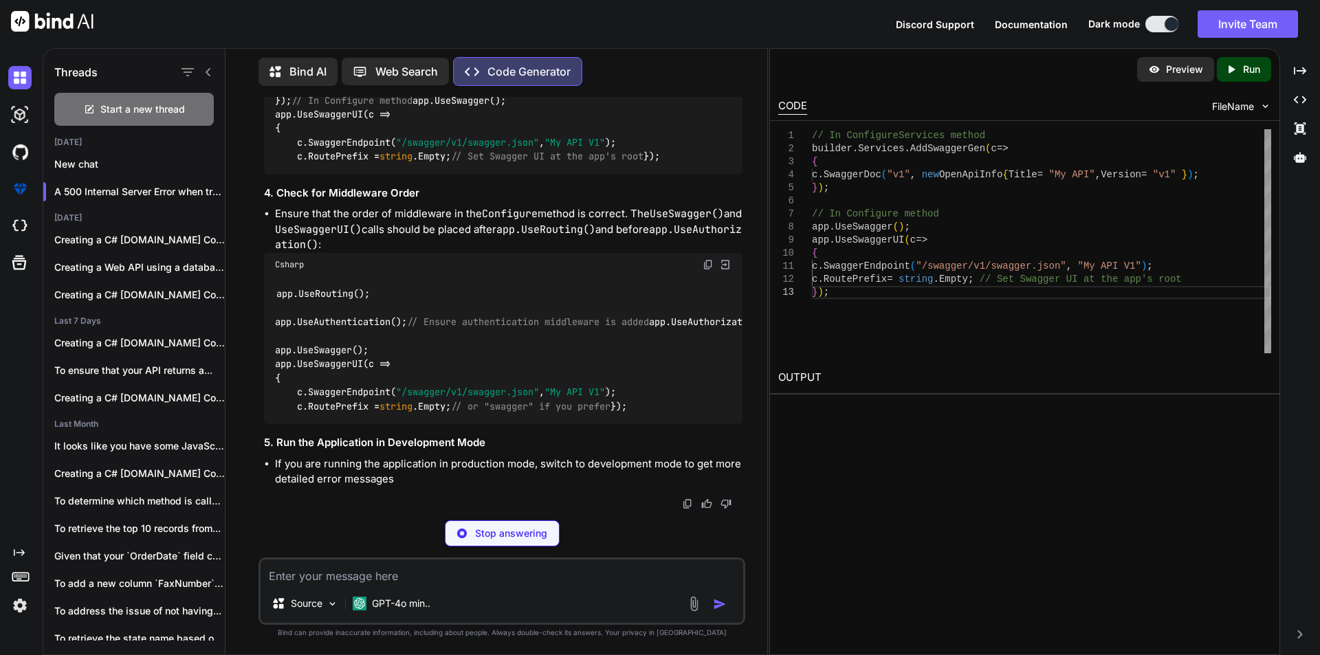
scroll to position [12527, 0]
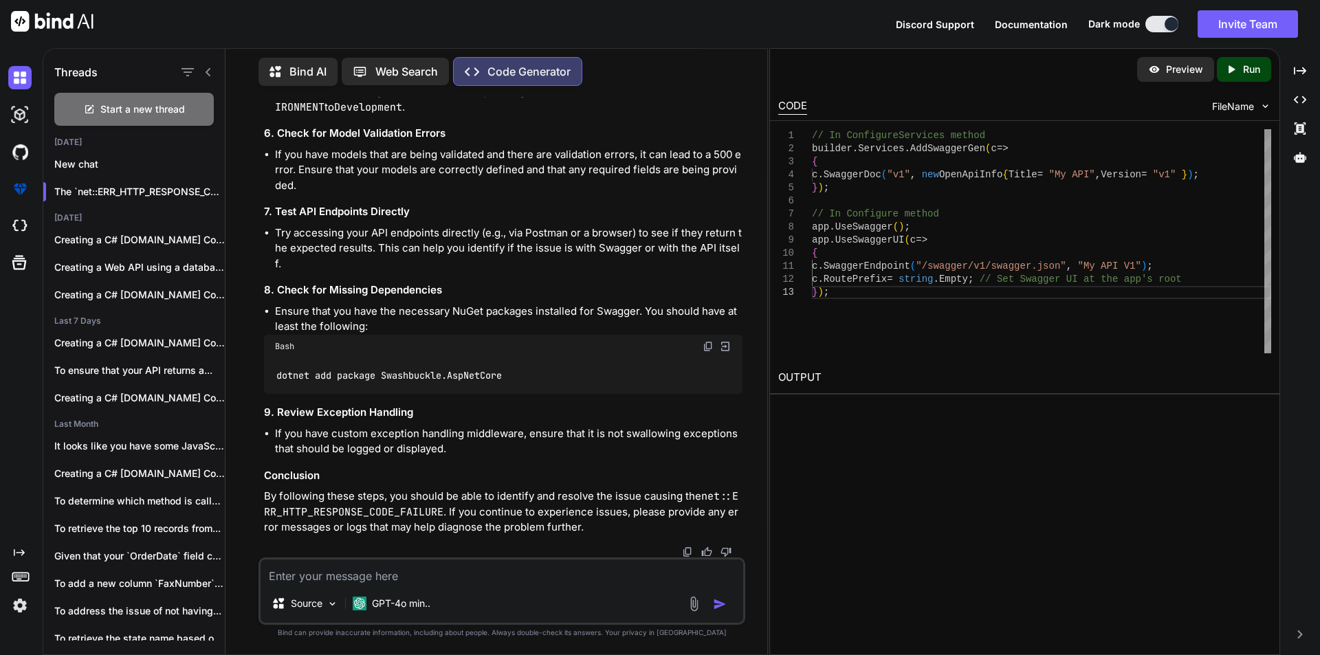
click at [322, 576] on textarea at bounding box center [502, 572] width 483 height 25
paste textarea "[HttpPost] public string Login([FromBody] LogRequest log) { var token = _auth.L…"
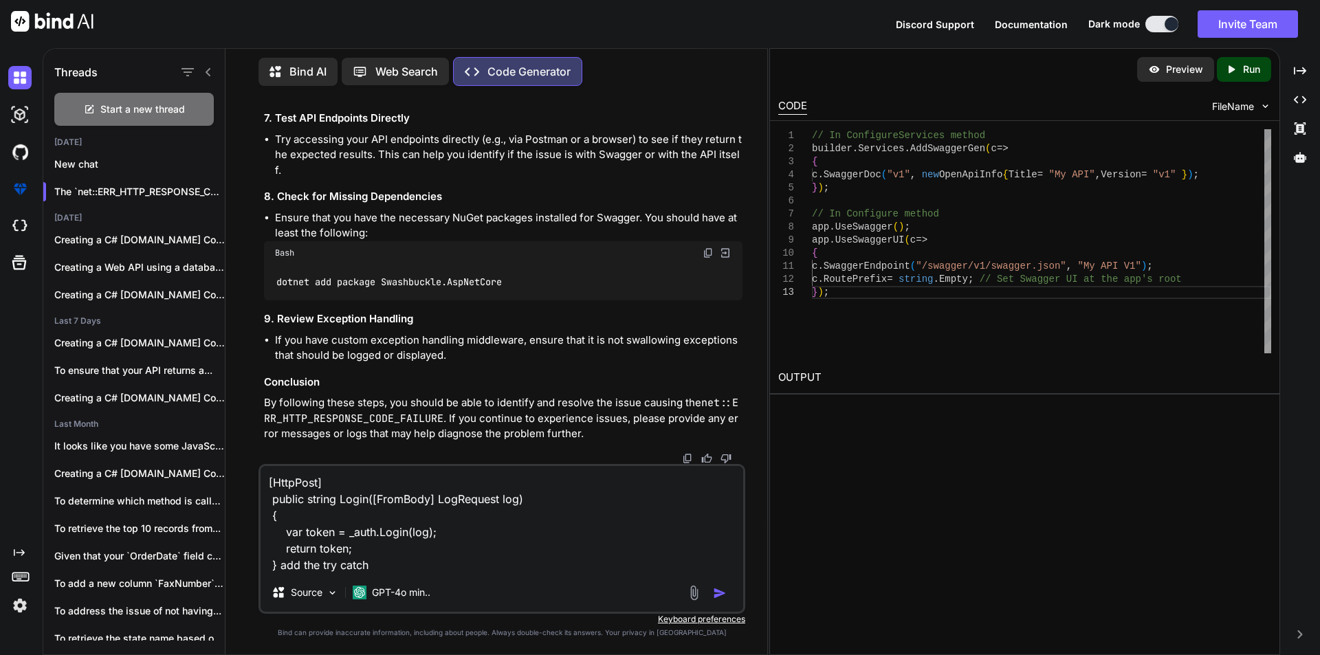
type textarea "[HttpPost] public string Login([FromBody] LogRequest log) { var token = _auth.L…"
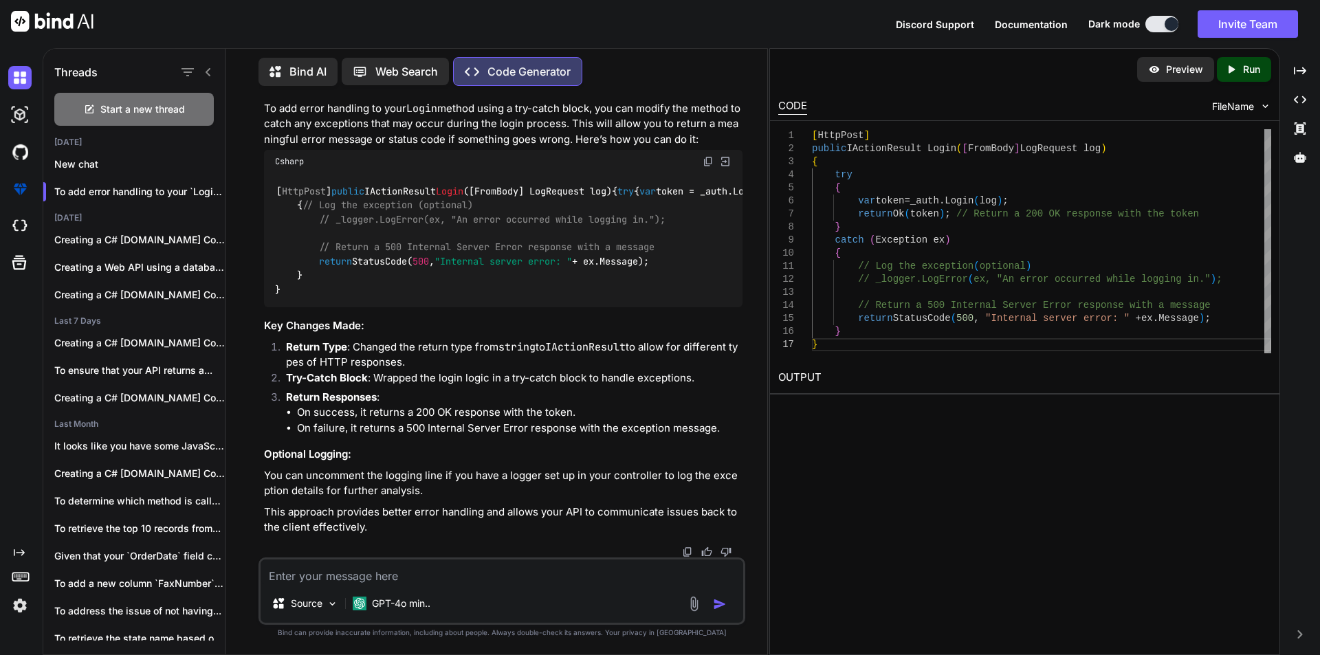
scroll to position [13596, 0]
click at [333, 571] on textarea at bounding box center [502, 572] width 483 height 25
paste textarea "using JWT_WebApi.Interfaces; using JWT_WebApi.Models; using Microsoft.AspNetCor…"
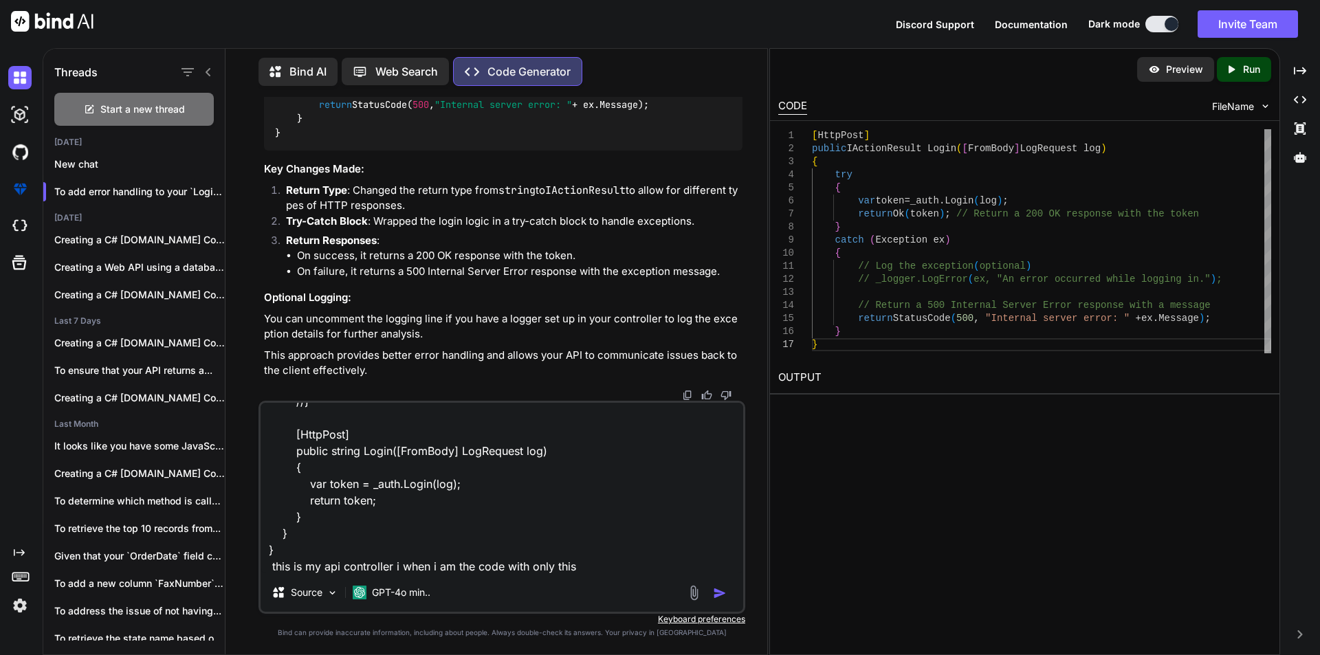
paste textarea "AssgnroleToUser"
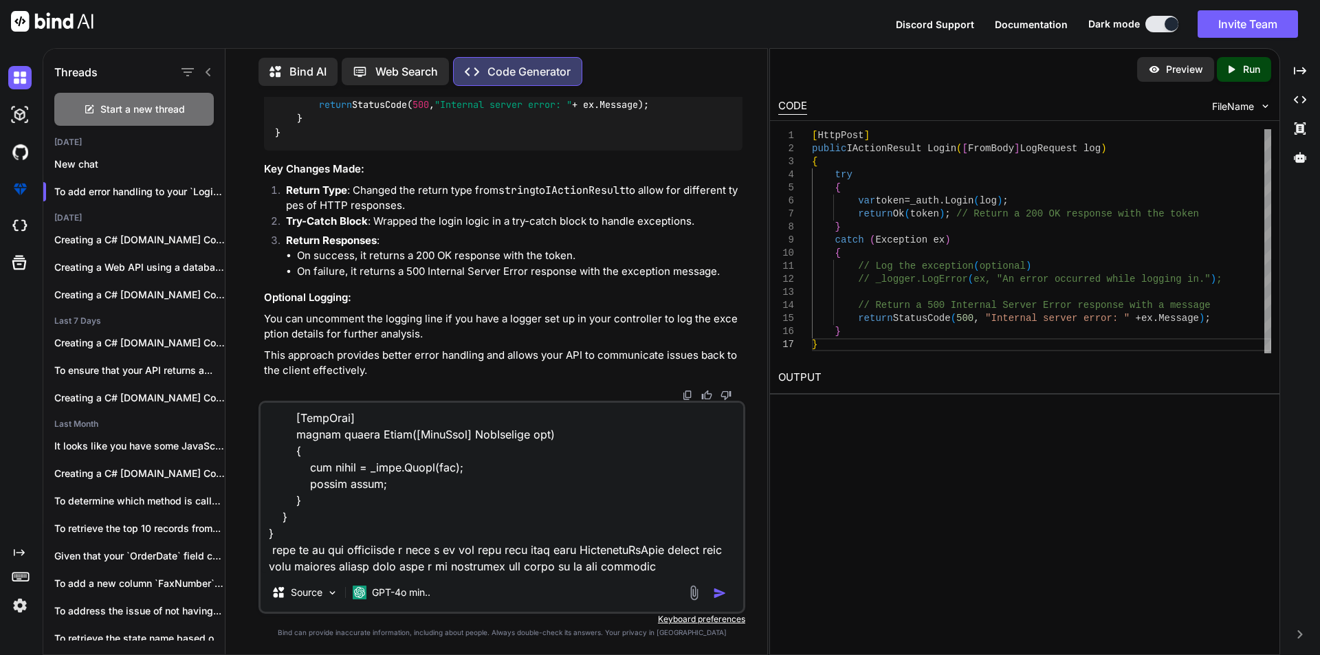
type textarea "using JWT_WebApi.Interfaces; using JWT_WebApi.Models; using Microsoft.AspNetCor…"
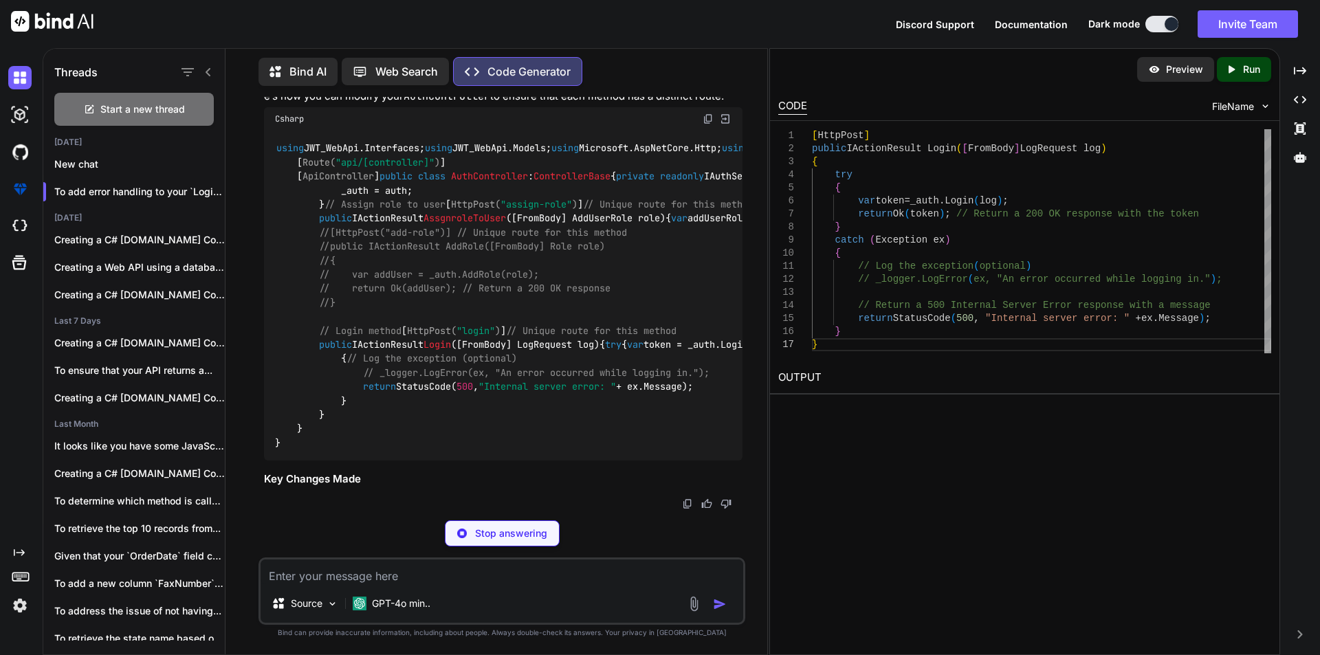
scroll to position [14725, 0]
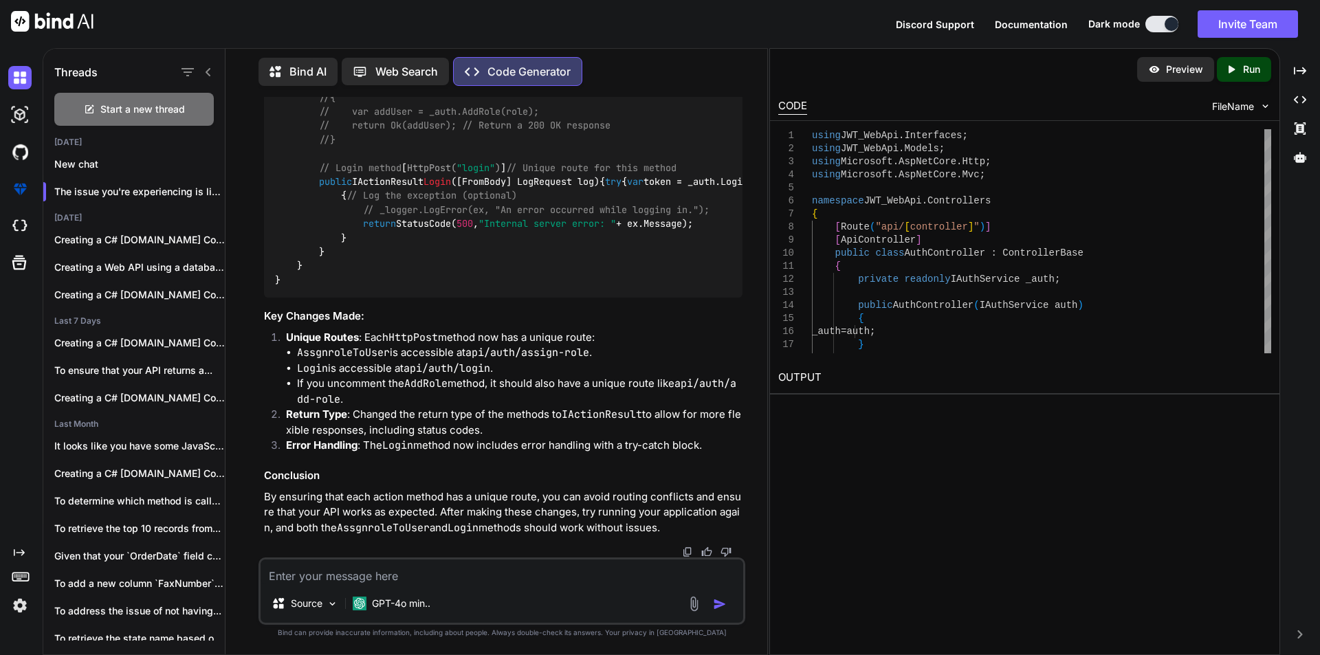
drag, startPoint x: 314, startPoint y: 284, endPoint x: 478, endPoint y: 479, distance: 255.2
click at [478, 298] on div "using JWT_WebApi.Interfaces; using JWT_WebApi.Models; using Microsoft.AspNetCor…" at bounding box center [503, 133] width 479 height 331
copy code "[ HttpPost( "login" ) ] // Unique route for this method public IActionResult Lo…"
drag, startPoint x: 373, startPoint y: 564, endPoint x: 369, endPoint y: 570, distance: 7.4
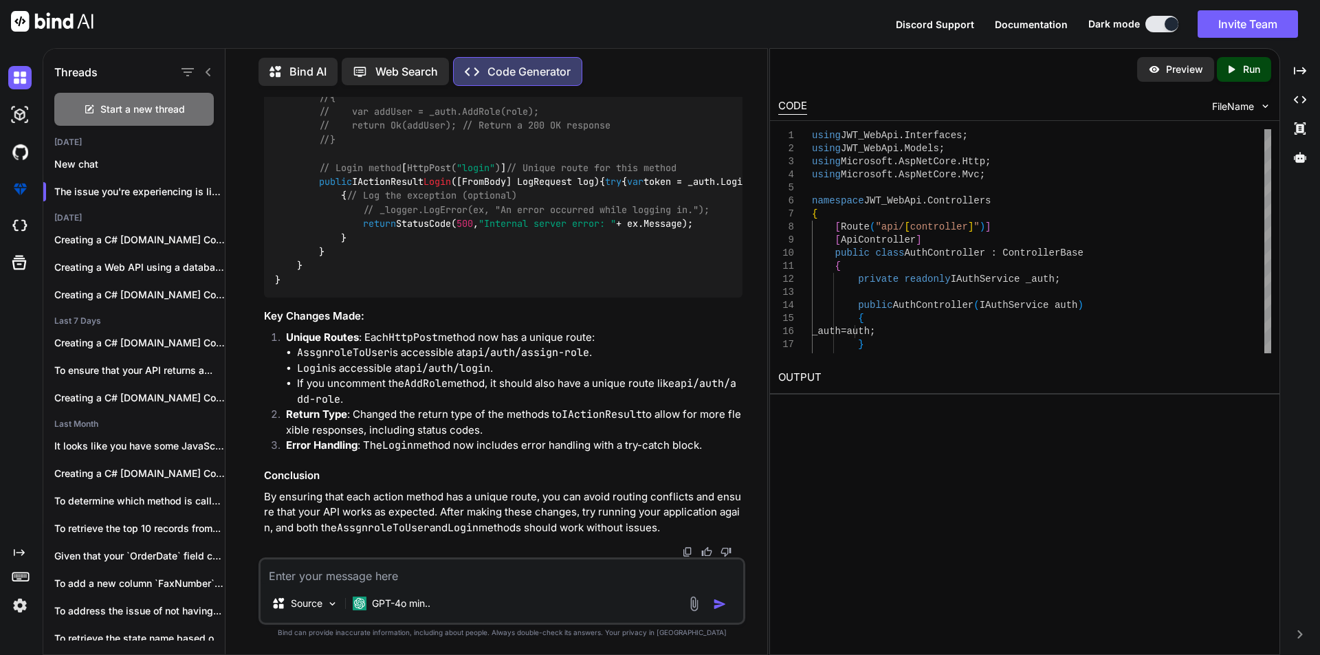
click at [373, 564] on textarea at bounding box center [502, 572] width 483 height 25
paste textarea "IDX10720: Unable to create KeyedHashAlgorithm for algorithm 'HS256', the key si…"
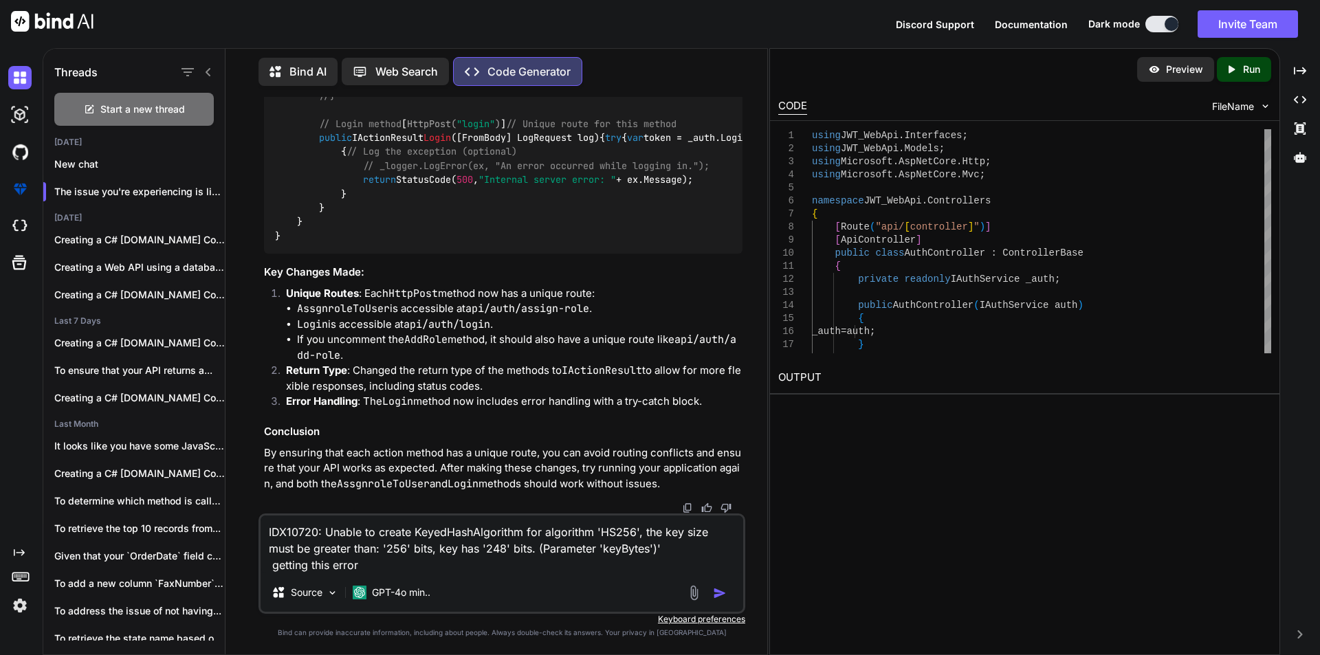
type textarea "IDX10720: Unable to create KeyedHashAlgorithm for algorithm 'HS256', the key si…"
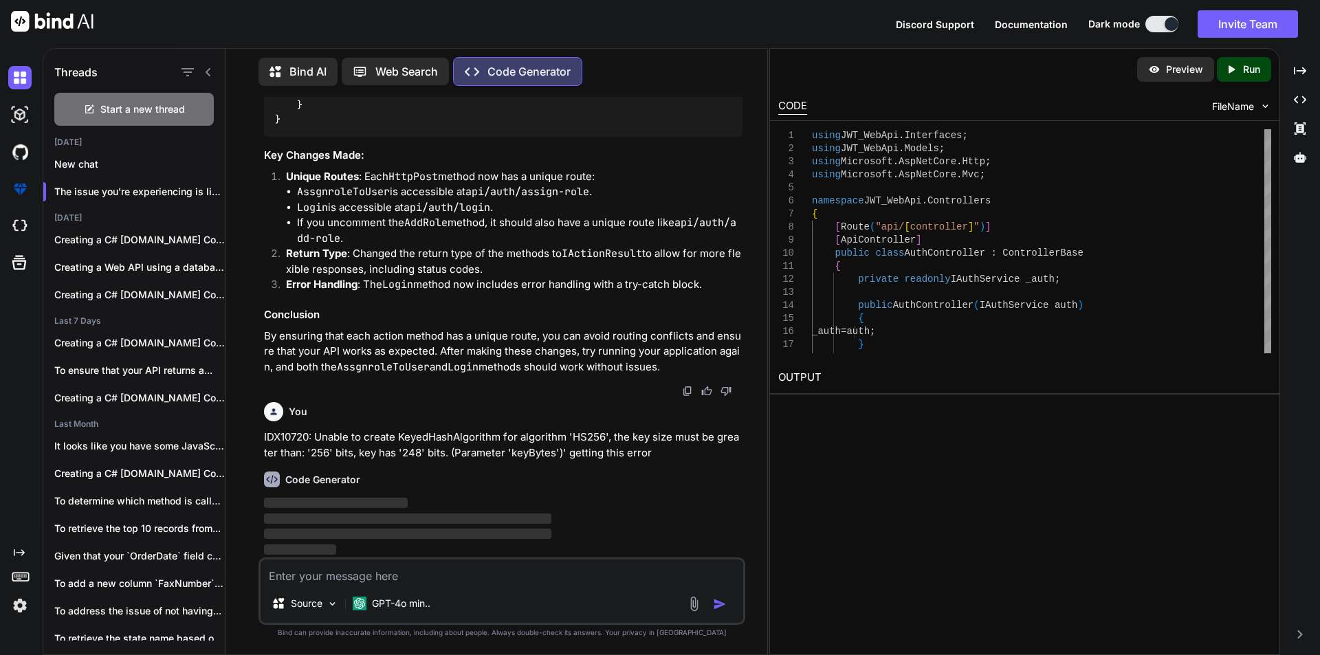
scroll to position [14635, 0]
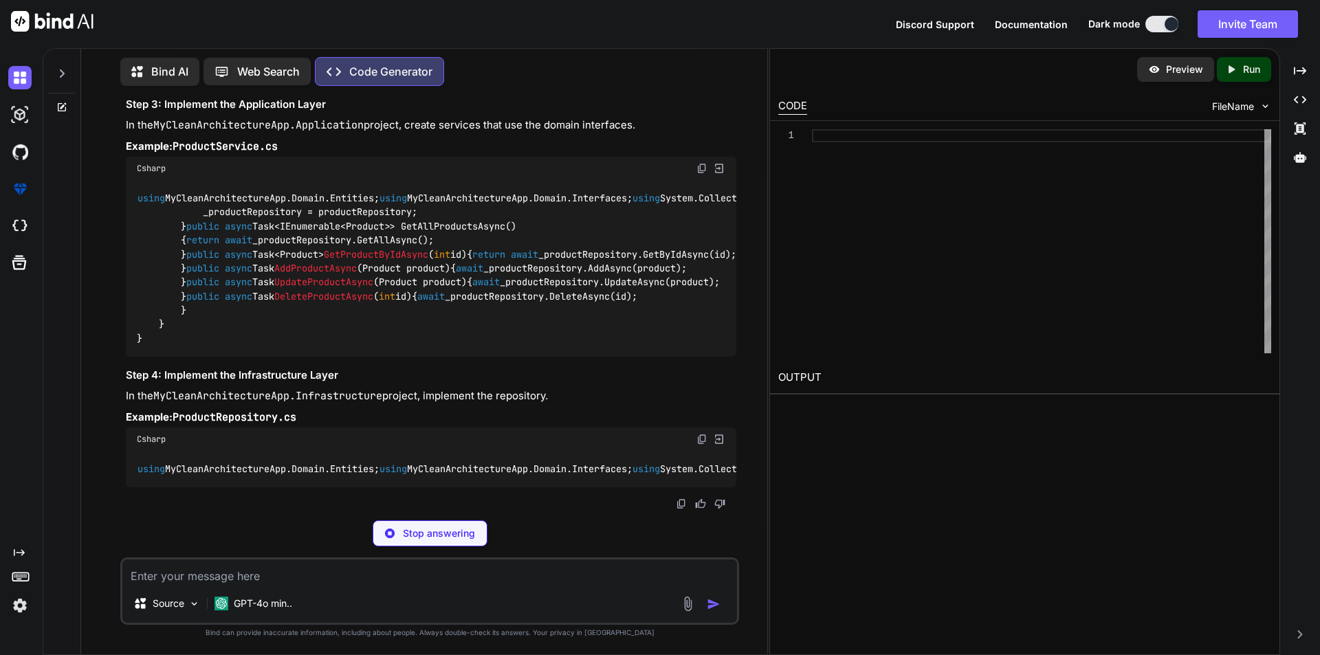
scroll to position [1569, 0]
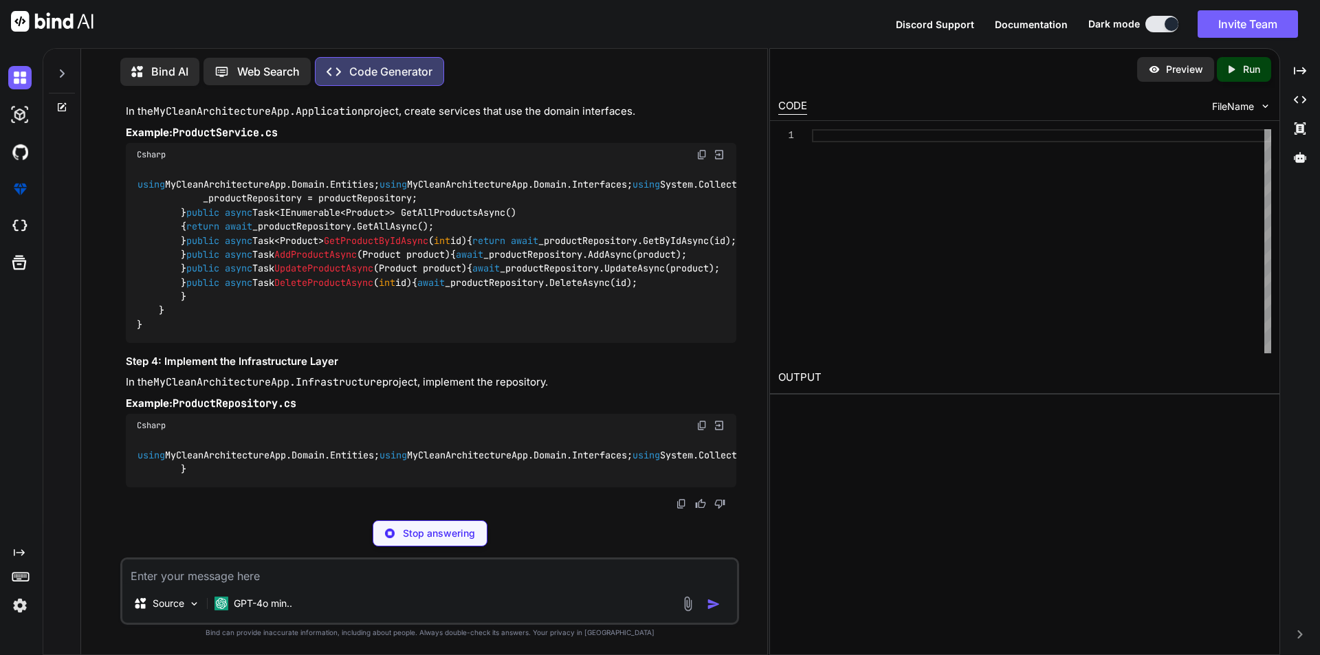
type textarea "x"
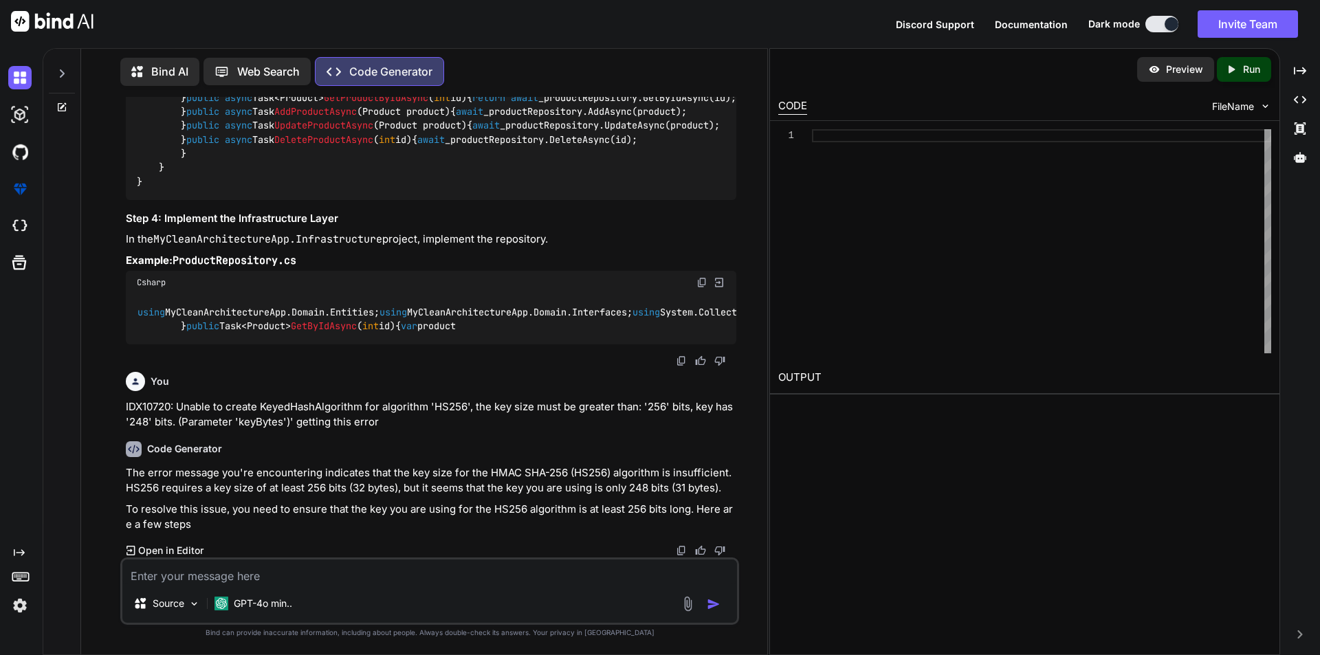
scroll to position [1951, 0]
click at [67, 68] on icon at bounding box center [61, 73] width 11 height 11
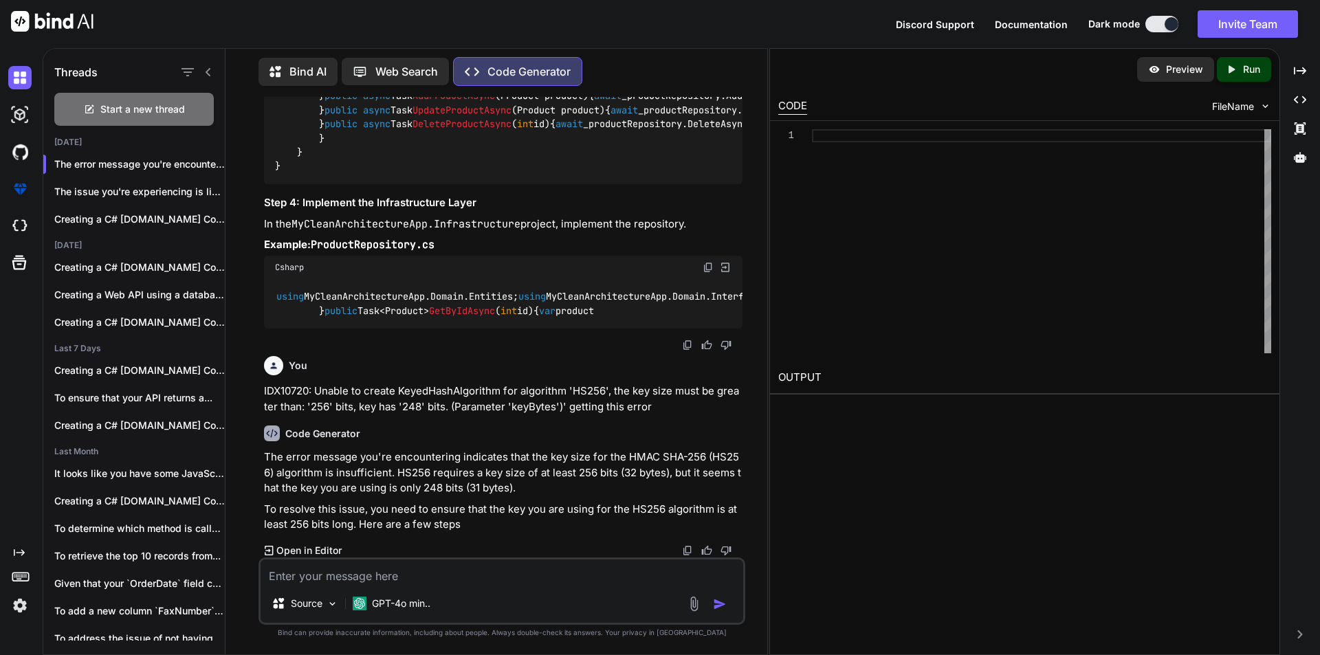
scroll to position [1976, 0]
click at [119, 164] on p "The error message you're encountering indicates that..." at bounding box center [139, 164] width 171 height 14
click at [98, 162] on p "The error message you're encountering indicates that..." at bounding box center [139, 164] width 171 height 14
click at [99, 185] on p "The issue you're experiencing is likely due..." at bounding box center [139, 192] width 171 height 14
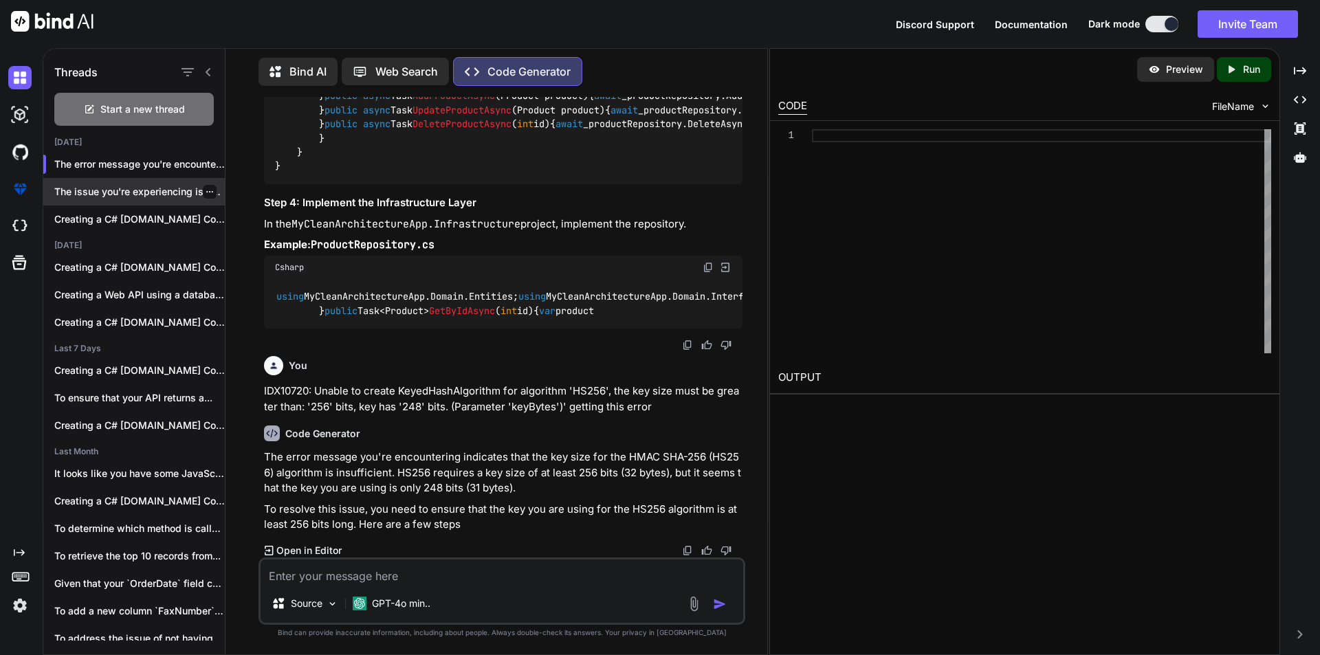
type textarea "x"
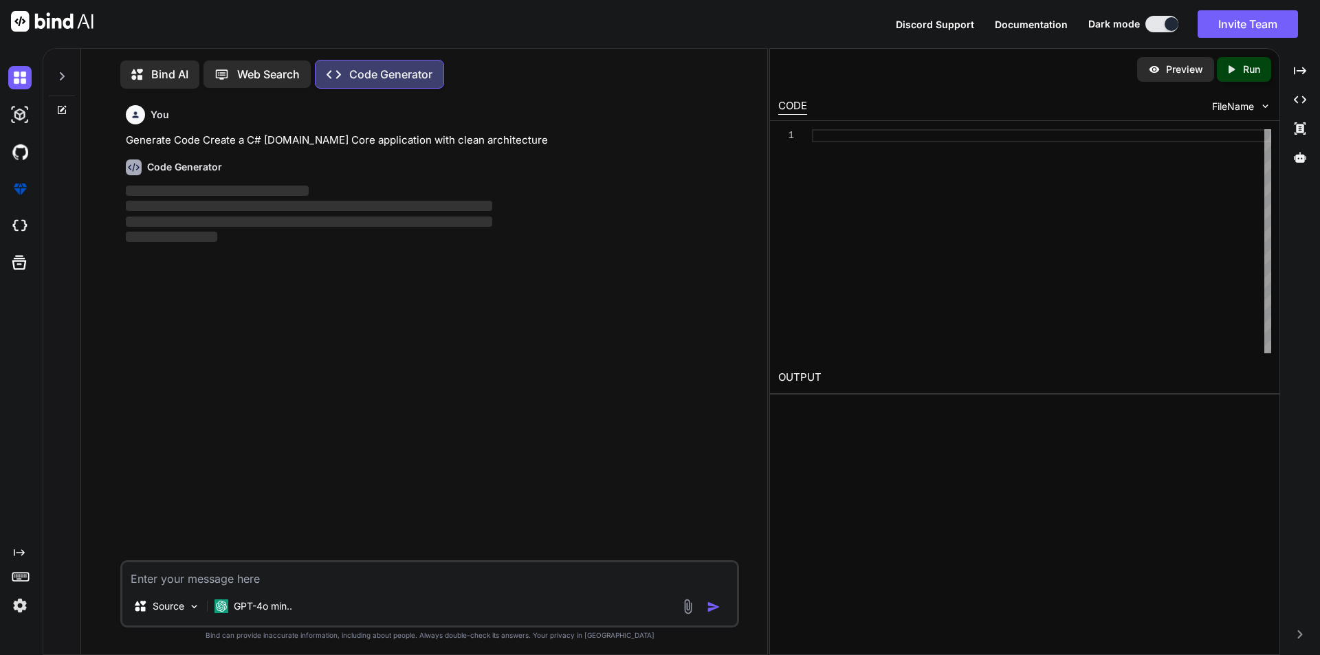
scroll to position [6, 0]
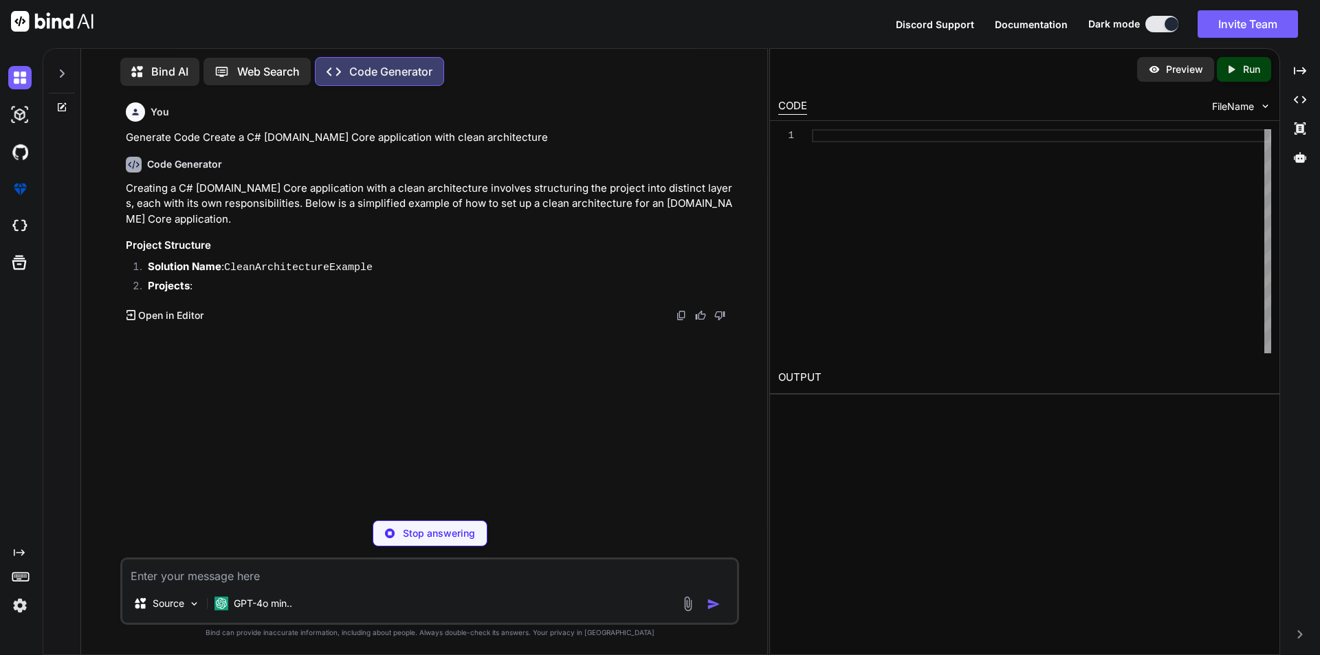
click at [404, 536] on p "Stop answering" at bounding box center [439, 534] width 72 height 14
type textarea "x"
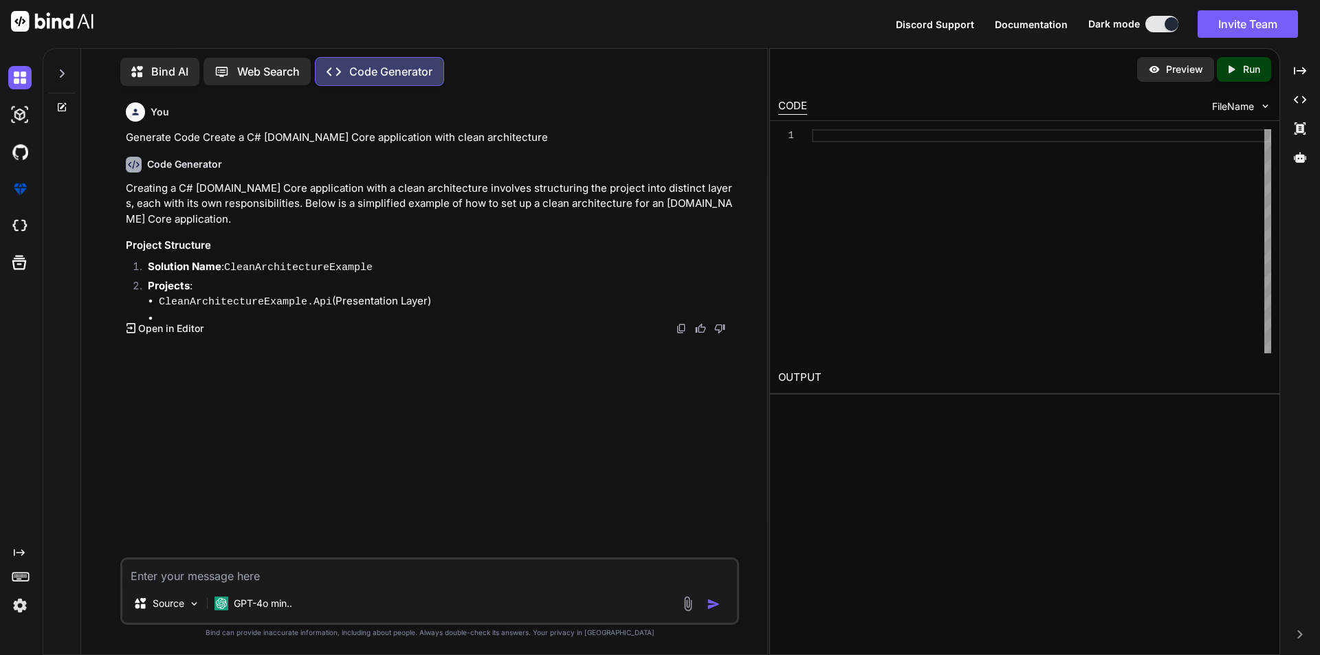
click at [177, 582] on textarea at bounding box center [429, 572] width 615 height 25
paste textarea "public string Login(LogRequest loginRequest) { if (loginRequest == null) { thro…"
type textarea "public string Login(LogRequest loginRequest) { if (loginRequest == null) { thro…"
type textarea "x"
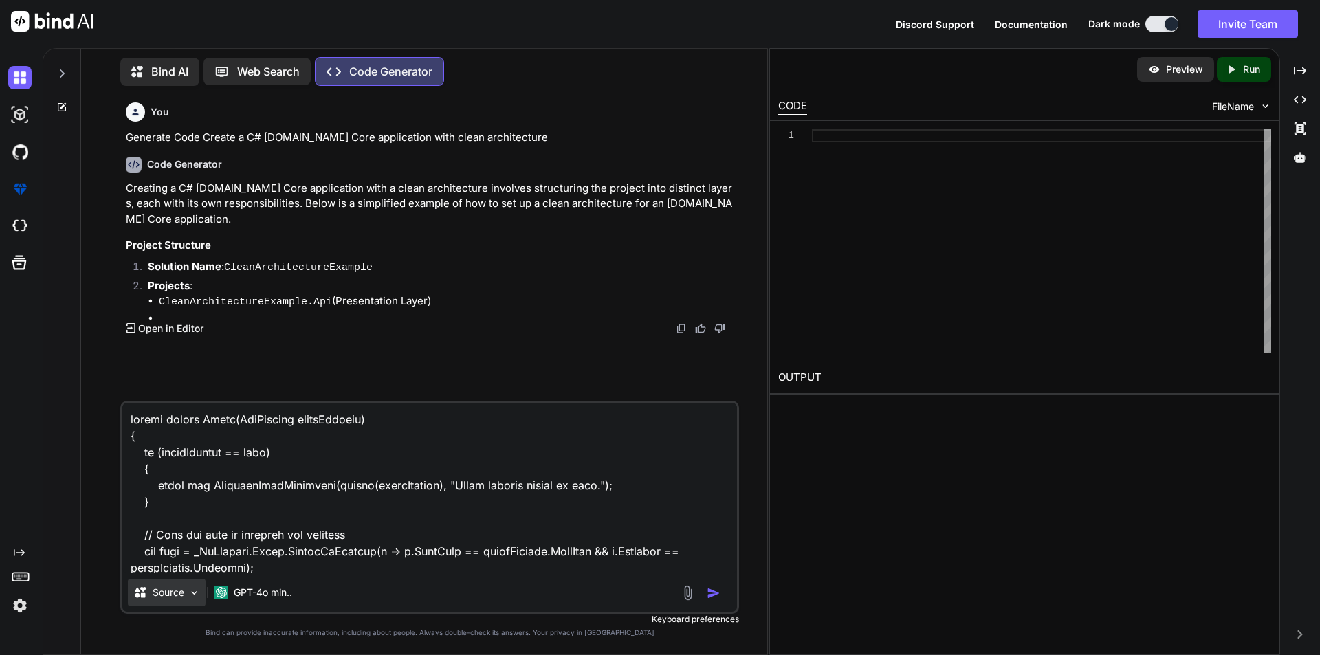
scroll to position [645, 0]
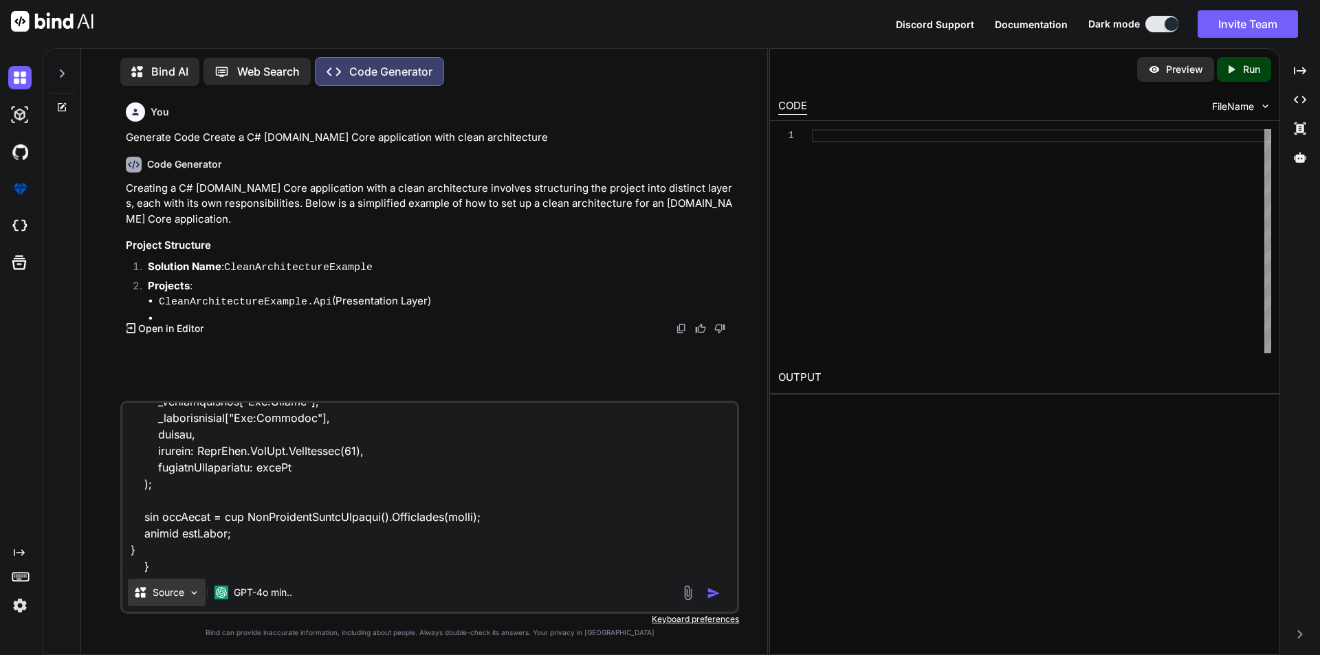
type textarea "public string Login(LogRequest loginRequest) { if (loginRequest == null) { thro…"
type textarea "x"
type textarea "public string Login(LogRequest loginRequest) { if (loginRequest == null) { thro…"
type textarea "x"
type textarea "public string Login(LogRequest loginRequest) { if (loginRequest == null) { thro…"
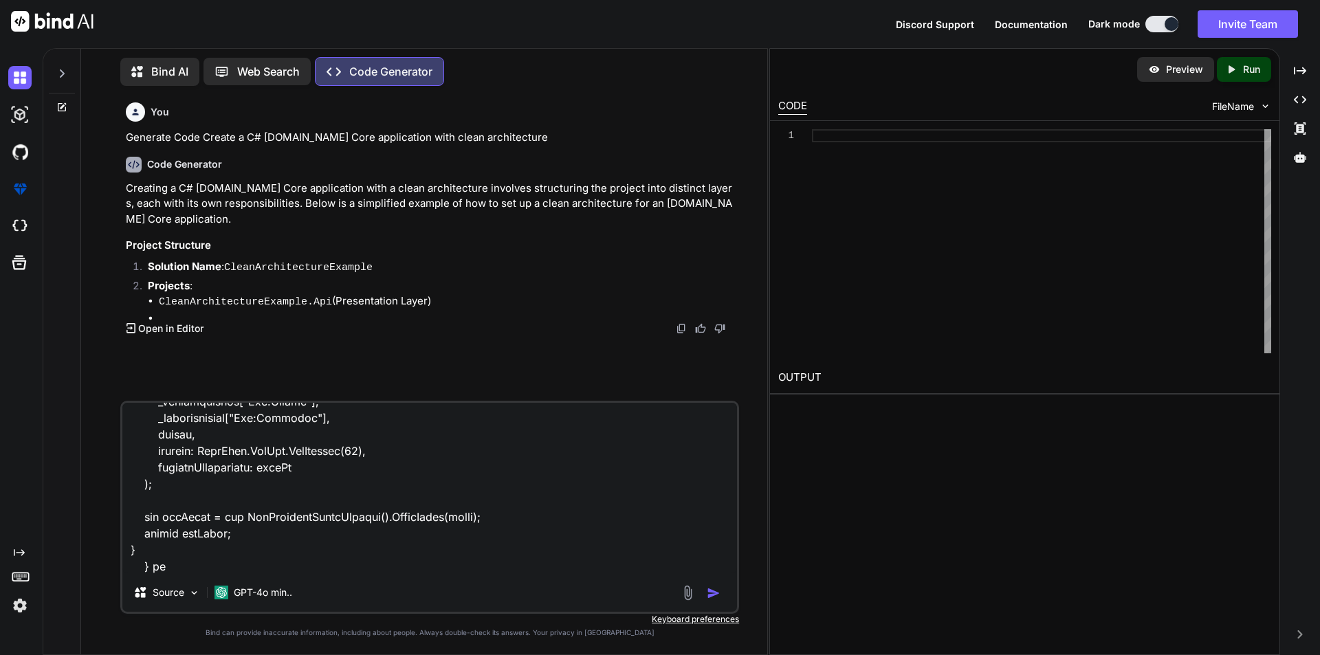
type textarea "x"
type textarea "public string Login(LogRequest loginRequest) { if (loginRequest == null) { thro…"
type textarea "x"
type textarea "public string Login(LogRequest loginRequest) { if (loginRequest == null) { thro…"
type textarea "x"
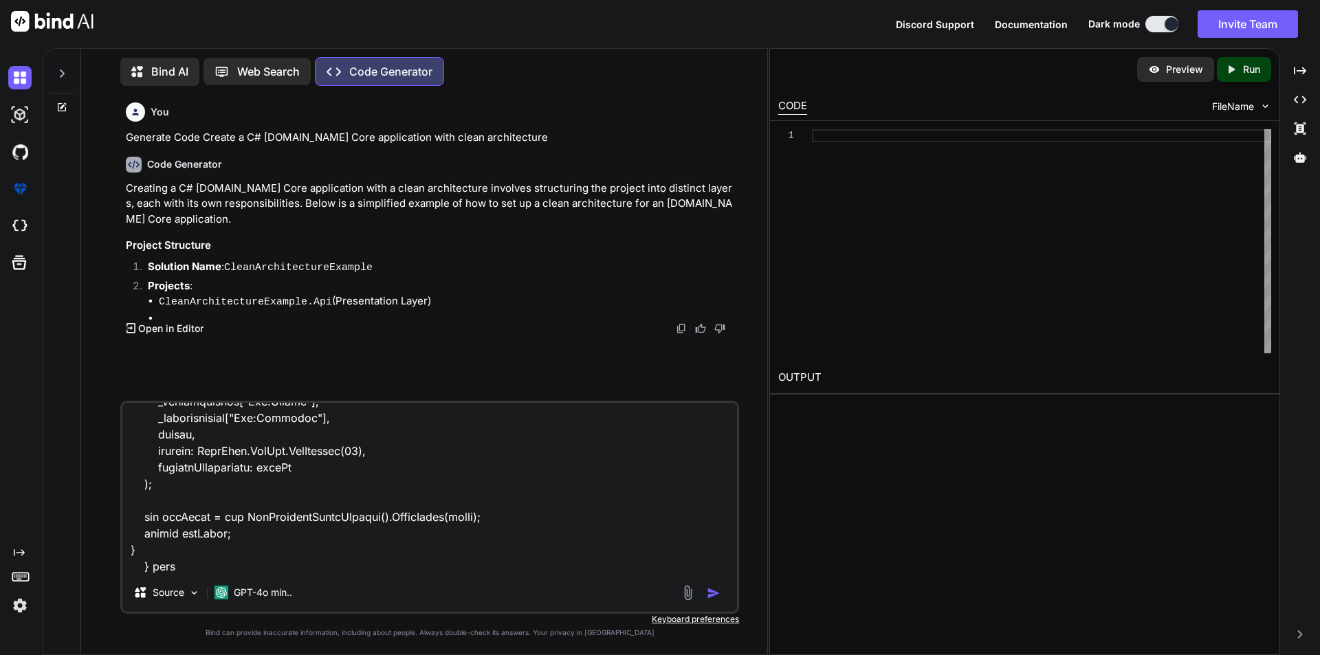
type textarea "public string Login(LogRequest loginRequest) { if (loginRequest == null) { thro…"
type textarea "x"
type textarea "public string Login(LogRequest loginRequest) { if (loginRequest == null) { thro…"
type textarea "x"
type textarea "public string Login(LogRequest loginRequest) { if (loginRequest == null) { thro…"
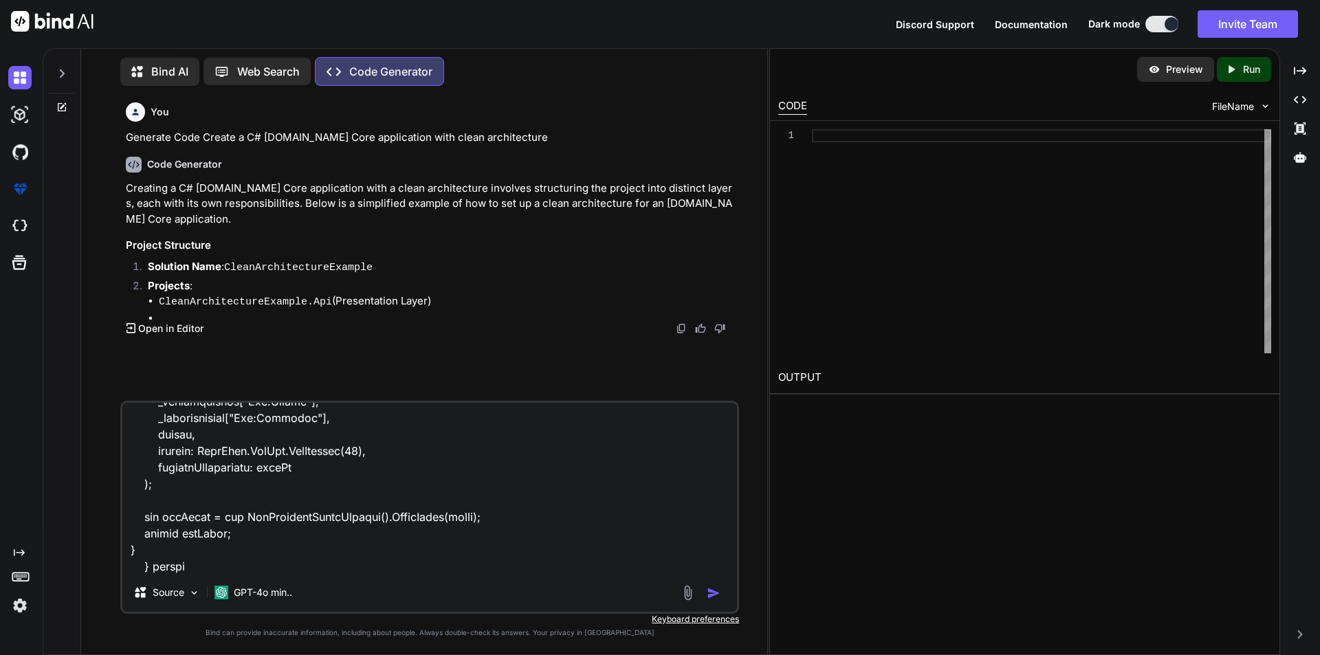
type textarea "x"
type textarea "public string Login(LogRequest loginRequest) { if (loginRequest == null) { thro…"
type textarea "x"
type textarea "public string Login(LogRequest loginRequest) { if (loginRequest == null) { thro…"
type textarea "x"
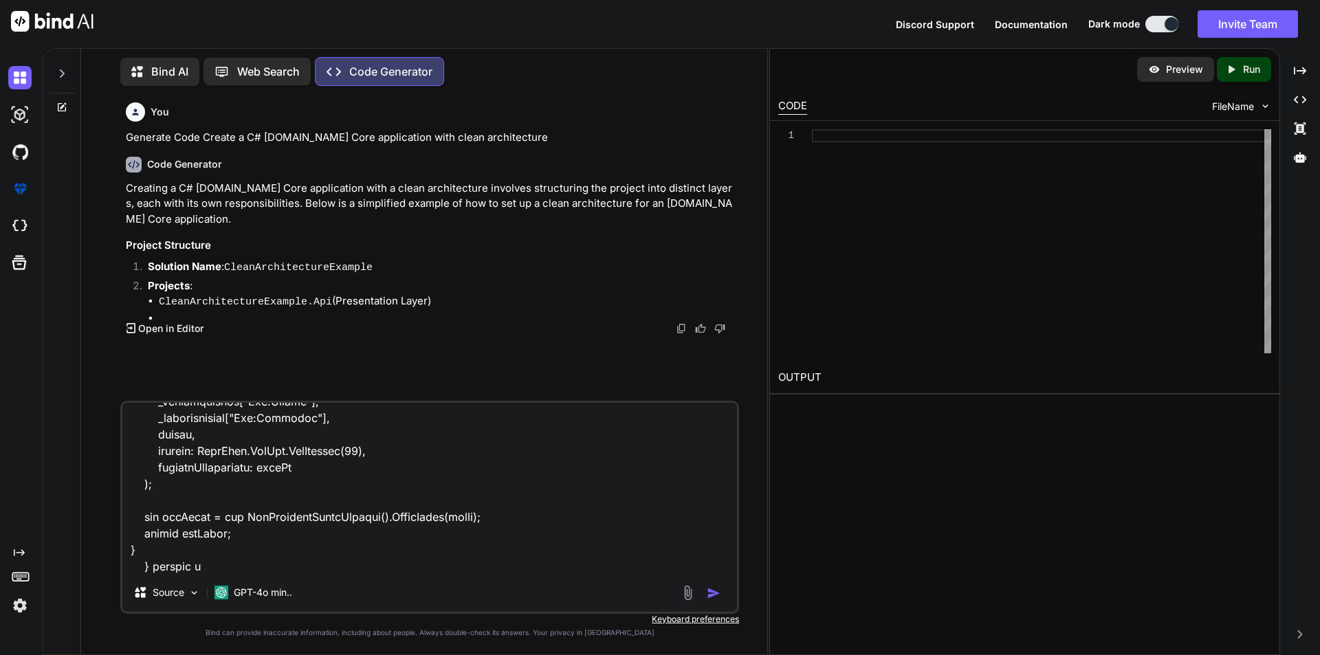
type textarea "public string Login(LogRequest loginRequest) { if (loginRequest == null) { thro…"
type textarea "x"
type textarea "public string Login(LogRequest loginRequest) { if (loginRequest == null) { thro…"
type textarea "x"
type textarea "public string Login(LogRequest loginRequest) { if (loginRequest == null) { thro…"
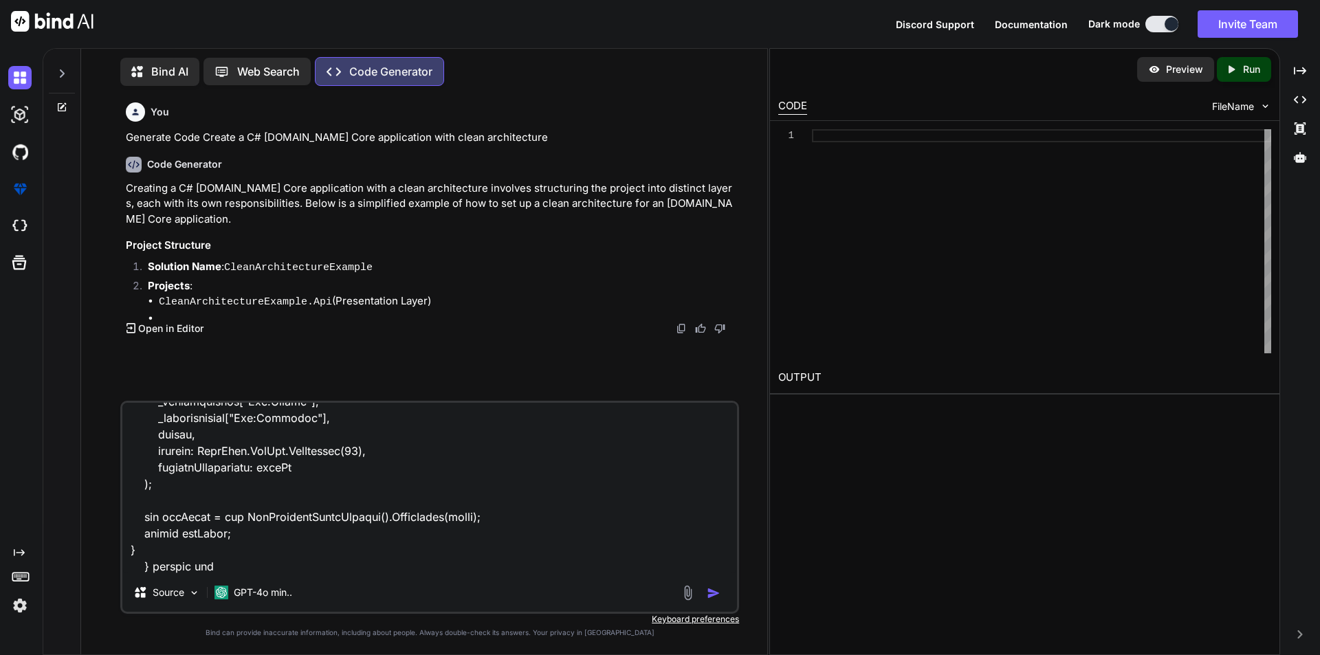
type textarea "x"
type textarea "public string Login(LogRequest loginRequest) { if (loginRequest == null) { thro…"
type textarea "x"
type textarea "public string Login(LogRequest loginRequest) { if (loginRequest == null) { thro…"
type textarea "x"
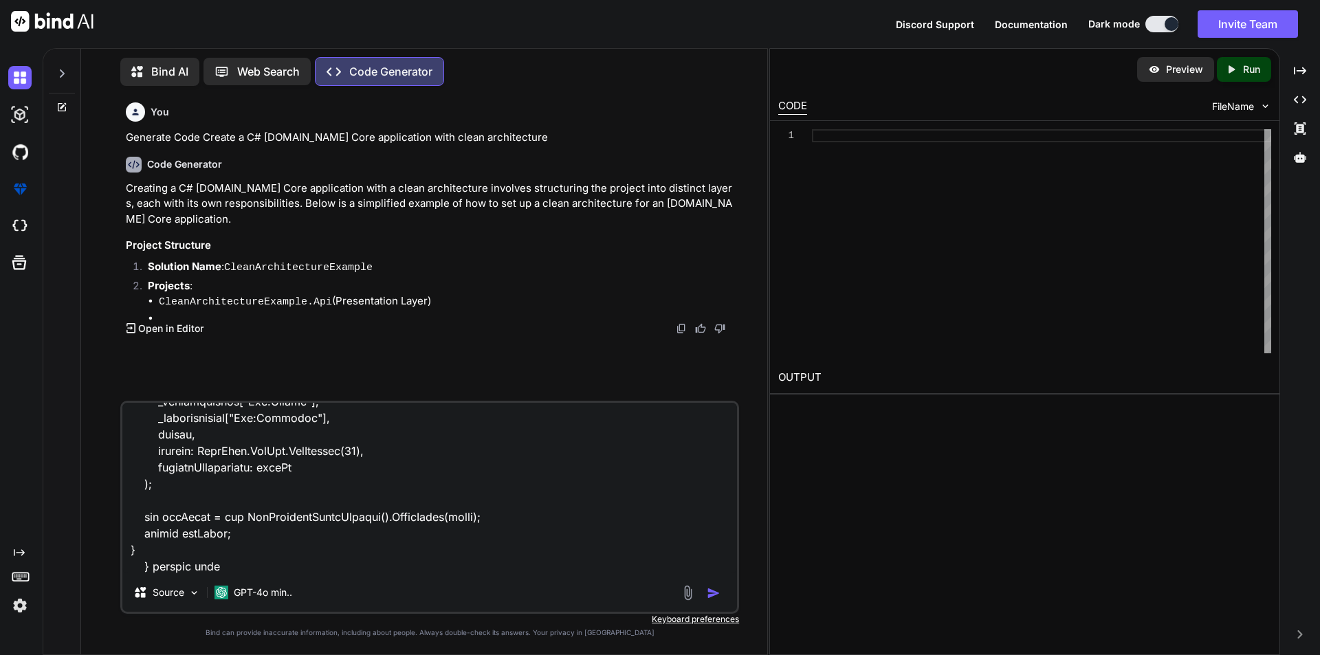
type textarea "public string Login(LogRequest loginRequest) { if (loginRequest == null) { thro…"
type textarea "x"
type textarea "public string Login(LogRequest loginRequest) { if (loginRequest == null) { thro…"
type textarea "x"
type textarea "public string Login(LogRequest loginRequest) { if (loginRequest == null) { thro…"
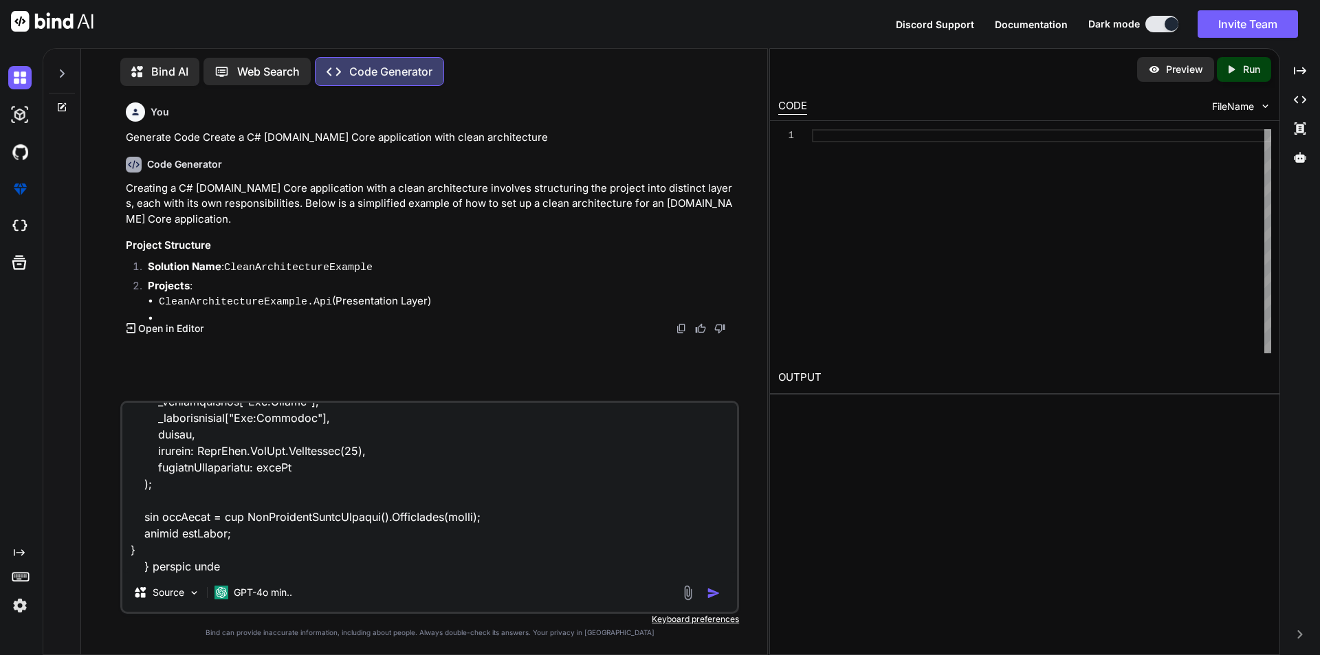
type textarea "x"
type textarea "public string Login(LogRequest loginRequest) { if (loginRequest == null) { thro…"
type textarea "x"
type textarea "public string Login(LogRequest loginRequest) { if (loginRequest == null) { thro…"
type textarea "x"
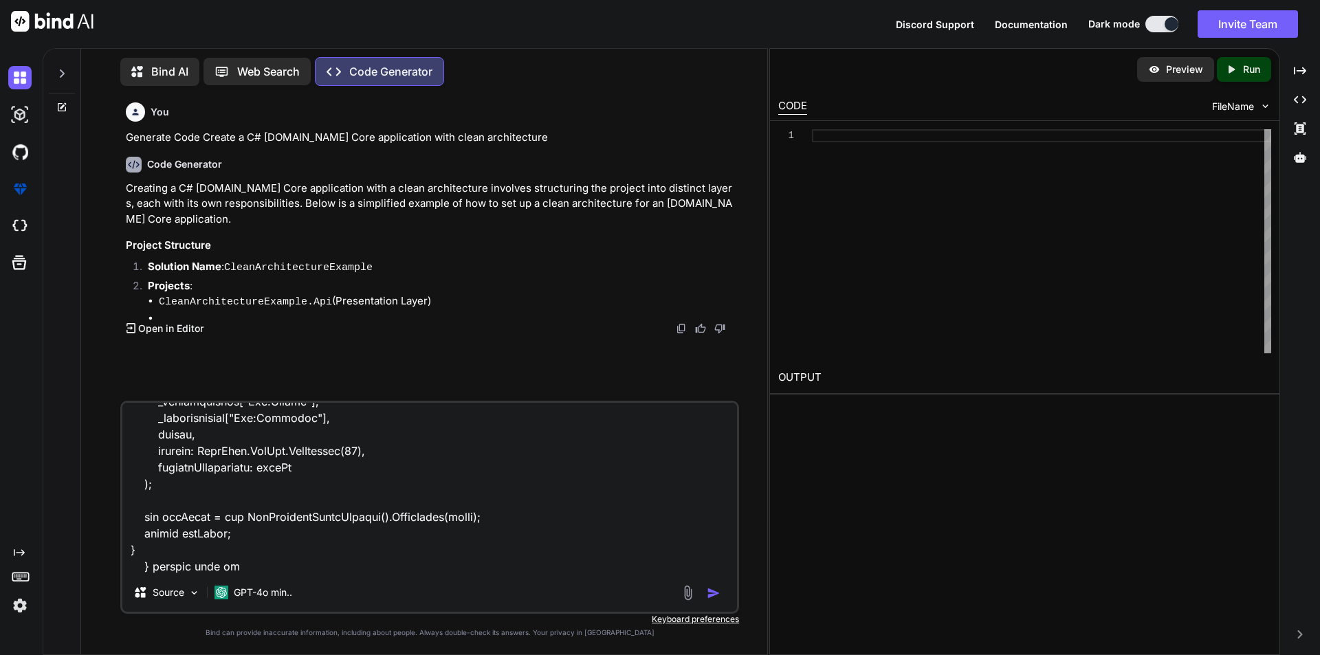
type textarea "public string Login(LogRequest loginRequest) { if (loginRequest == null) { thro…"
type textarea "x"
type textarea "public string Login(LogRequest loginRequest) { if (loginRequest == null) { thro…"
type textarea "x"
type textarea "public string Login(LogRequest loginRequest) { if (loginRequest == null) { thro…"
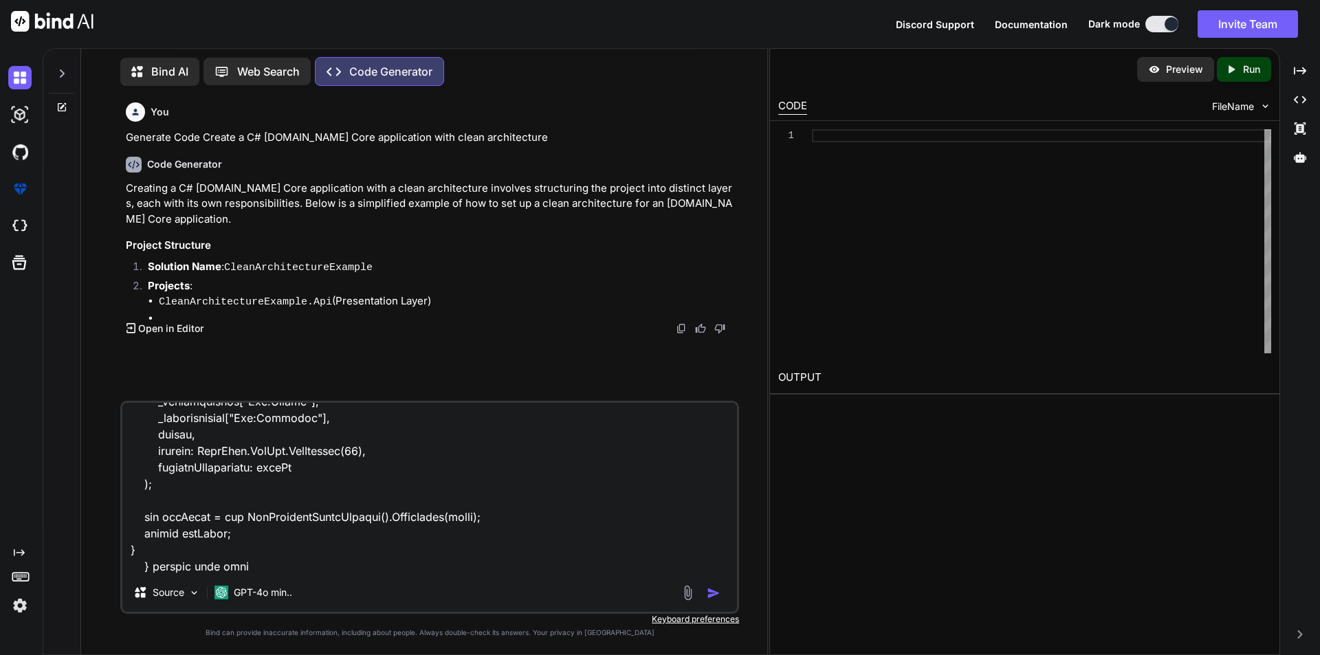
type textarea "x"
type textarea "public string Login(LogRequest loginRequest) { if (loginRequest == null) { thro…"
type textarea "x"
type textarea "public string Login(LogRequest loginRequest) { if (loginRequest == null) { thro…"
type textarea "x"
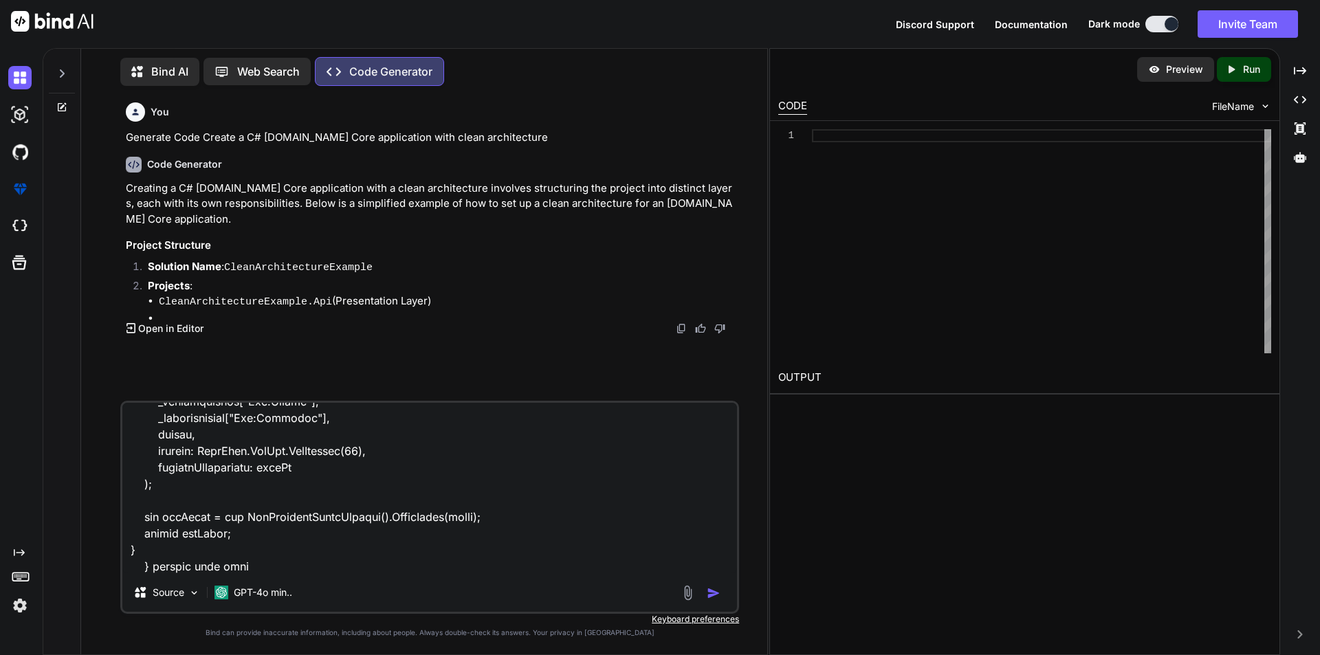
type textarea "public string Login(LogRequest loginRequest) { if (loginRequest == null) { thro…"
type textarea "x"
type textarea "public string Login(LogRequest loginRequest) { if (loginRequest == null) { thro…"
type textarea "x"
type textarea "public string Login(LogRequest loginRequest) { if (loginRequest == null) { thro…"
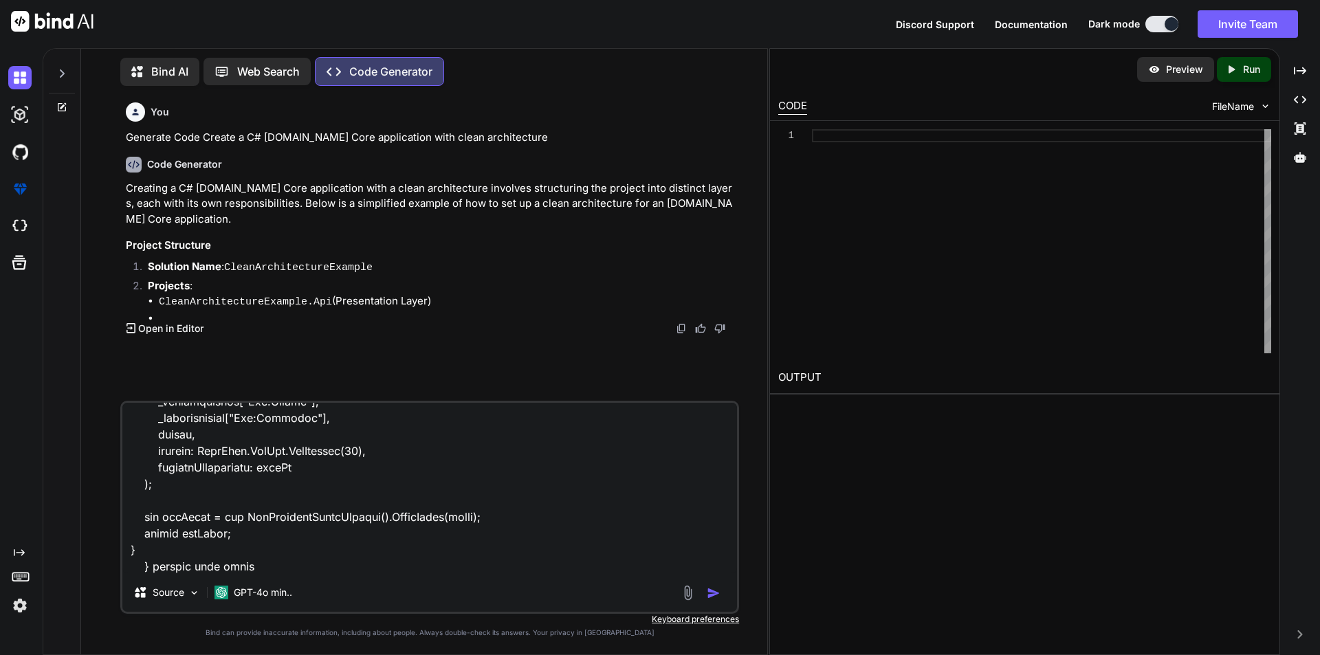
type textarea "x"
type textarea "public string Login(LogRequest loginRequest) { if (loginRequest == null) { thro…"
type textarea "x"
type textarea "public string Login(LogRequest loginRequest) { if (loginRequest == null) { thro…"
type textarea "x"
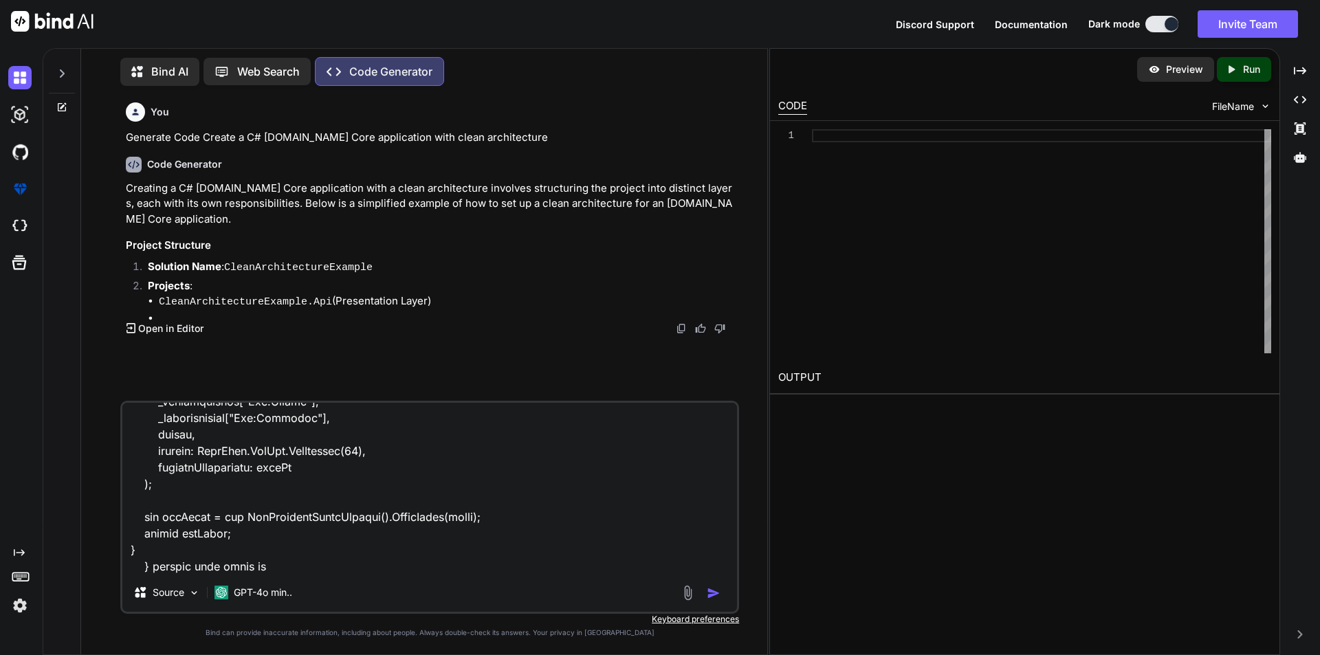
type textarea "public string Login(LogRequest loginRequest) { if (loginRequest == null) { thro…"
type textarea "x"
type textarea "public string Login(LogRequest loginRequest) { if (loginRequest == null) { thro…"
type textarea "x"
type textarea "public string Login(LogRequest loginRequest) { if (loginRequest == null) { thro…"
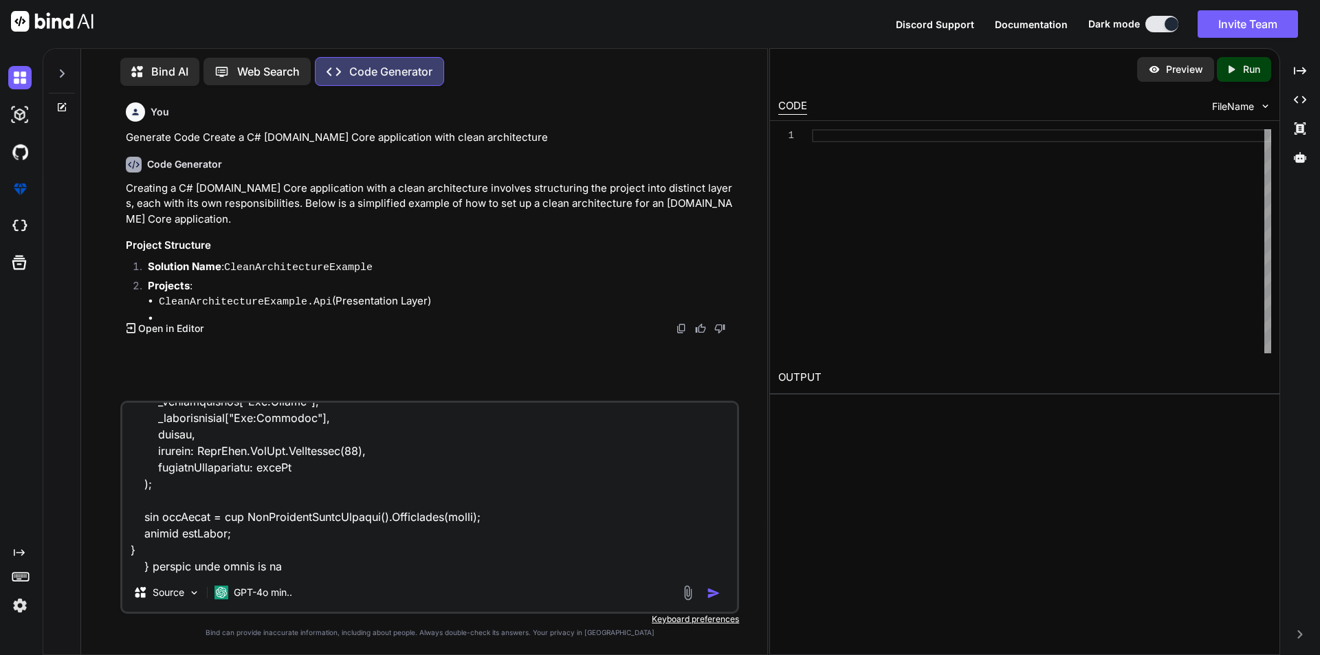
type textarea "x"
type textarea "public string Login(LogRequest loginRequest) { if (loginRequest == null) { thro…"
type textarea "x"
drag, startPoint x: 318, startPoint y: 563, endPoint x: 151, endPoint y: 573, distance: 167.4
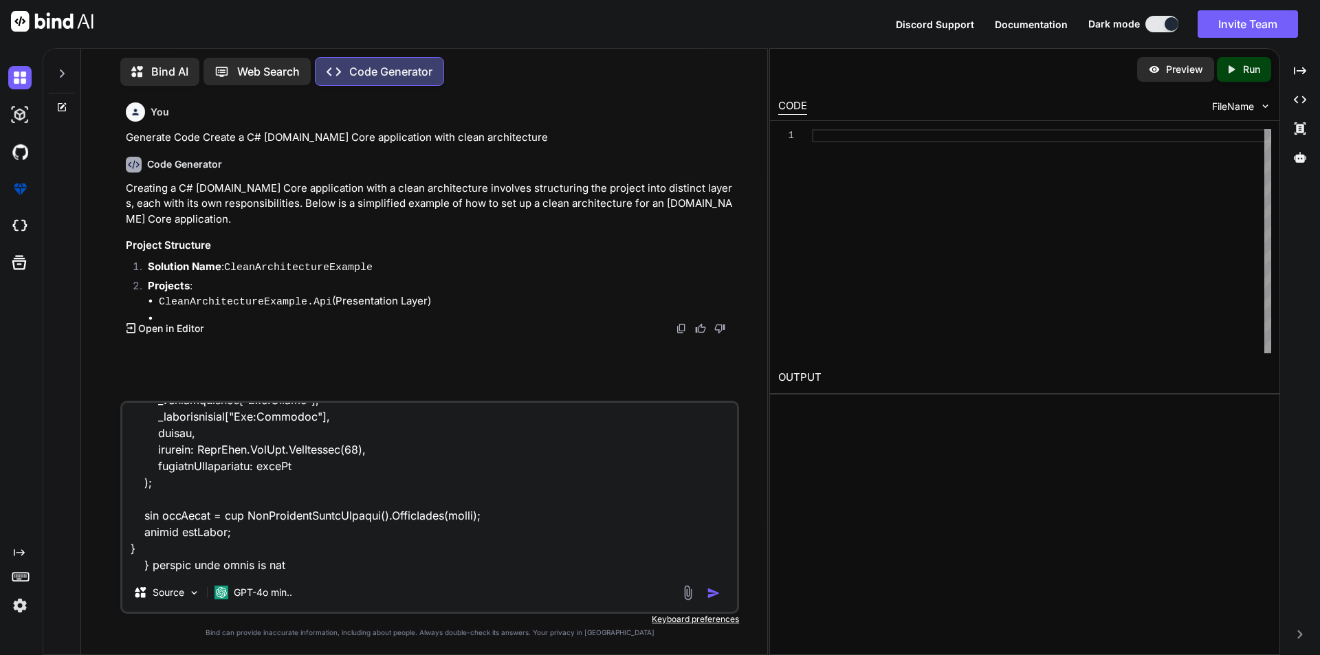
click at [151, 573] on div "Source GPT-4o min.." at bounding box center [429, 507] width 619 height 213
paste textarea "'IDX10720: Unable to create KeyedHashAlgorithm for algorithm 'HS256', the key s…"
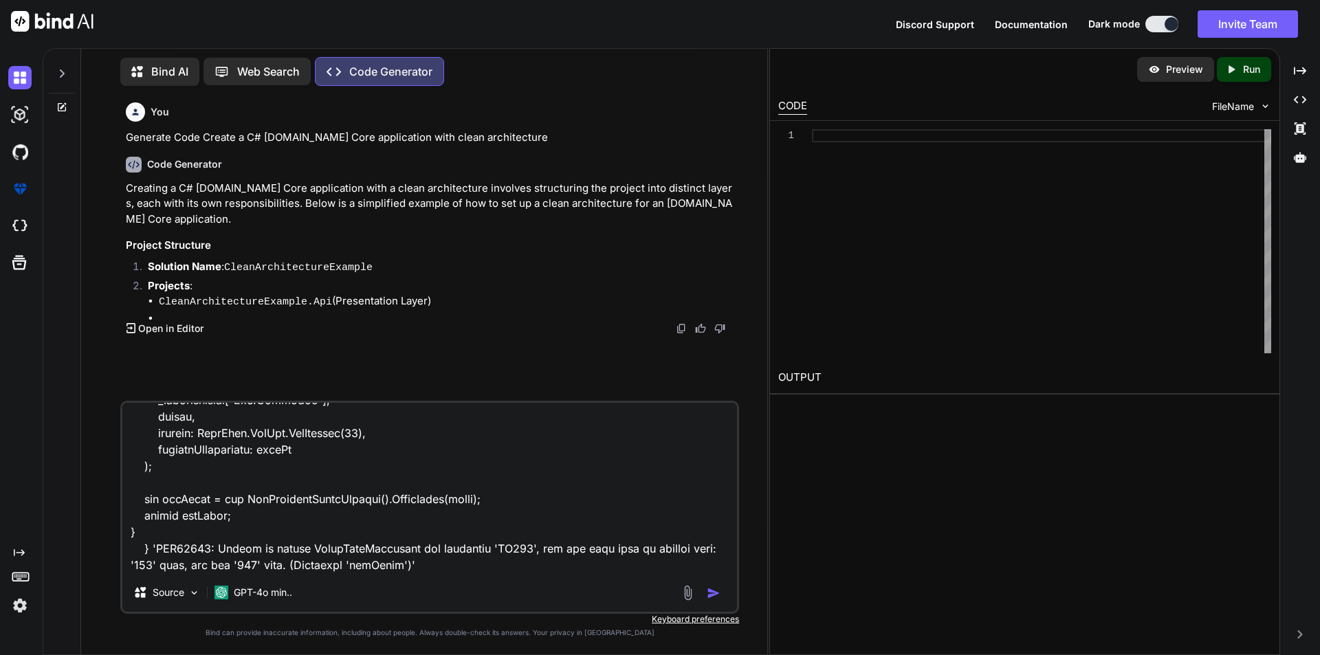
click at [438, 558] on textarea at bounding box center [429, 488] width 615 height 171
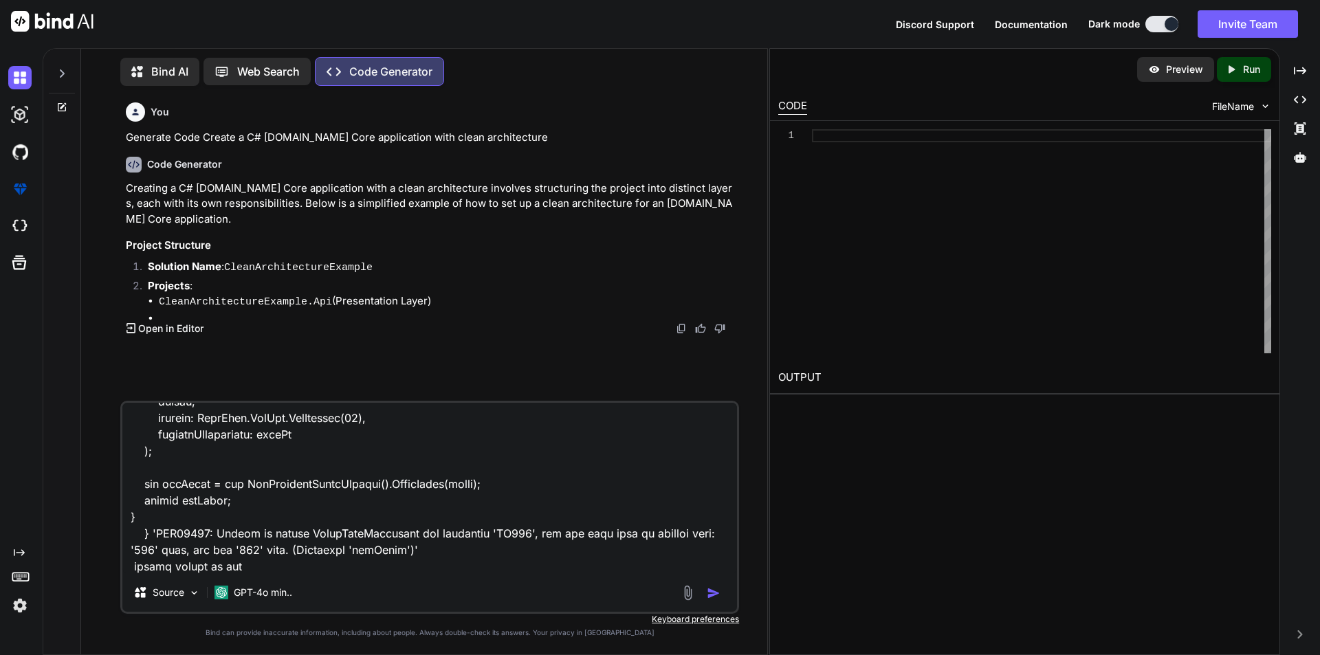
drag, startPoint x: 142, startPoint y: 485, endPoint x: 517, endPoint y: 483, distance: 374.7
click at [517, 483] on textarea at bounding box center [429, 488] width 615 height 171
click at [249, 563] on textarea at bounding box center [429, 488] width 615 height 171
paste textarea "var jwtToken = new JwtSecurityTokenHandler().WriteToken(token);"
type textarea "public string Login(LogRequest loginRequest) { if (loginRequest == null) { thro…"
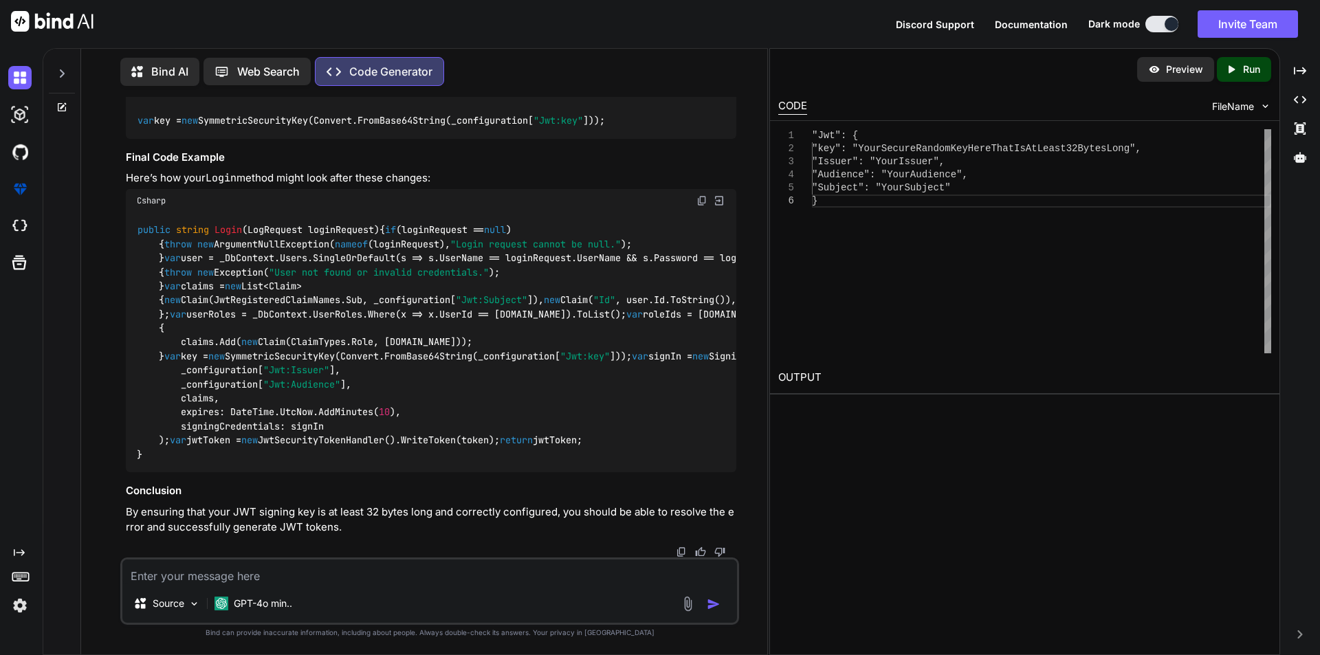
scroll to position [1663, 0]
click at [301, 377] on span ""Jwt:Issuer"" at bounding box center [296, 370] width 66 height 12
